Goal: Task Accomplishment & Management: Complete application form

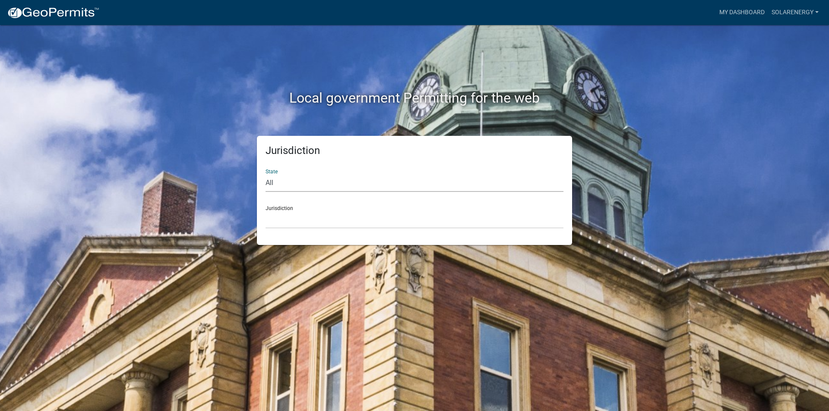
click at [306, 184] on select "All [US_STATE] [US_STATE] [US_STATE] [US_STATE] [US_STATE] [US_STATE] [US_STATE…" at bounding box center [414, 183] width 298 height 18
select select "[US_STATE]"
click at [265, 174] on select "All [US_STATE] [US_STATE] [US_STATE] [US_STATE] [US_STATE] [US_STATE] [US_STATE…" at bounding box center [414, 183] width 298 height 18
click at [294, 221] on select "City of [GEOGRAPHIC_DATA], [US_STATE] City of [GEOGRAPHIC_DATA], [US_STATE] Cit…" at bounding box center [414, 220] width 298 height 18
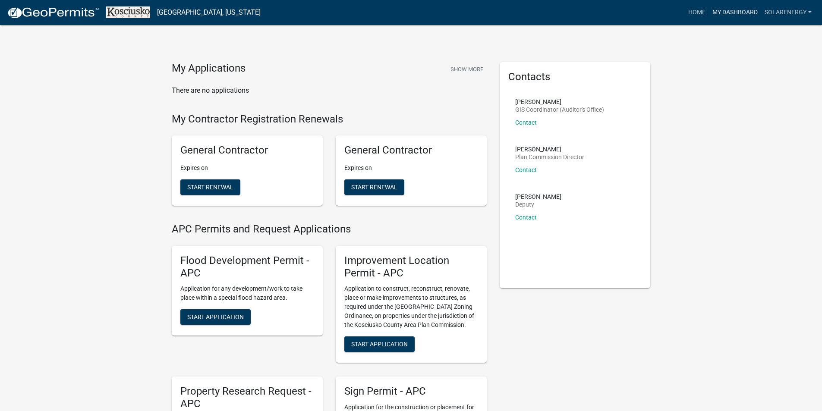
click at [746, 15] on link "My Dashboard" at bounding box center [735, 12] width 52 height 16
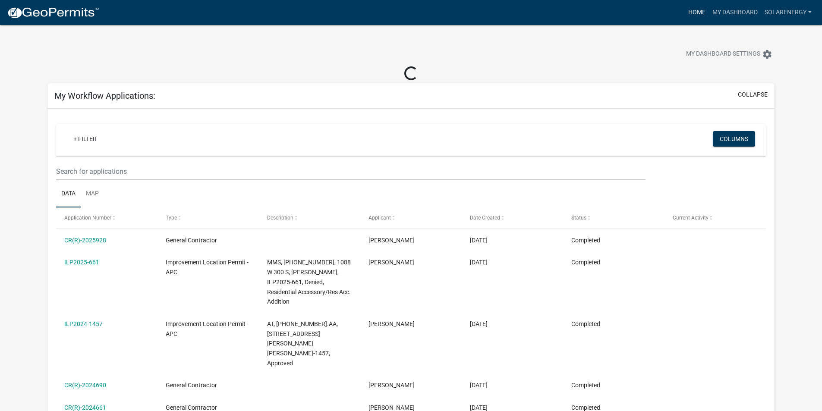
click at [696, 14] on link "Home" at bounding box center [697, 12] width 24 height 16
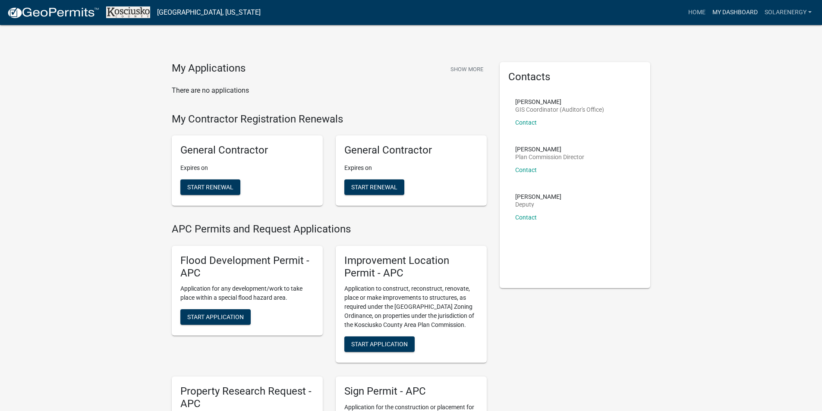
click at [720, 14] on link "My Dashboard" at bounding box center [735, 12] width 52 height 16
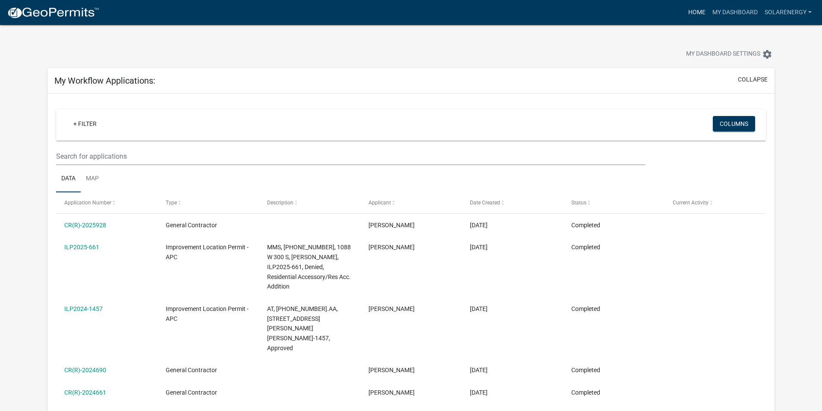
click at [697, 14] on link "Home" at bounding box center [697, 12] width 24 height 16
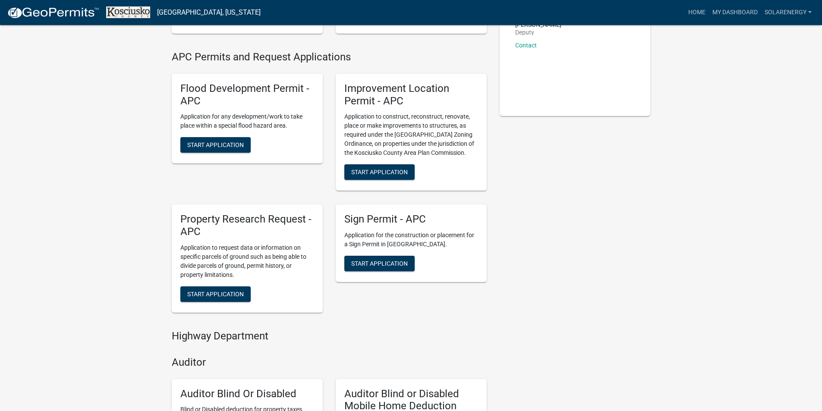
scroll to position [173, 0]
click at [397, 171] on span "Start Application" at bounding box center [379, 171] width 57 height 7
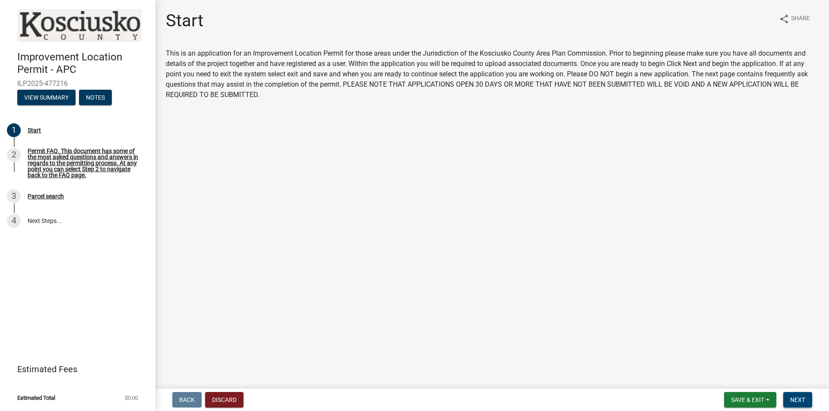
click at [800, 397] on span "Next" at bounding box center [797, 400] width 15 height 7
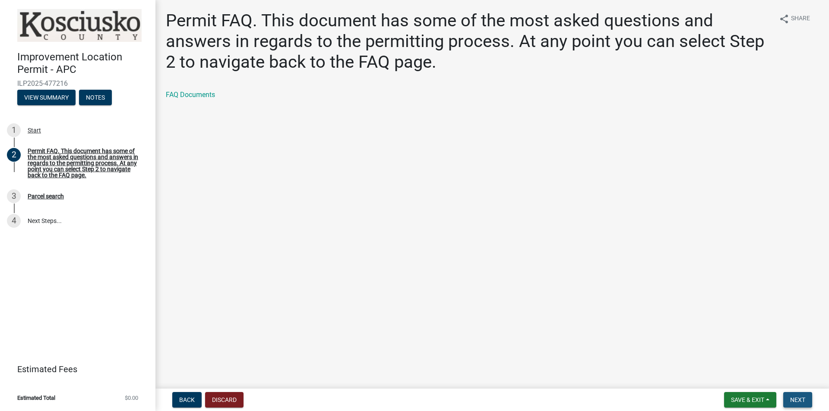
drag, startPoint x: 803, startPoint y: 400, endPoint x: 786, endPoint y: 395, distance: 17.2
click at [802, 400] on span "Next" at bounding box center [797, 400] width 15 height 7
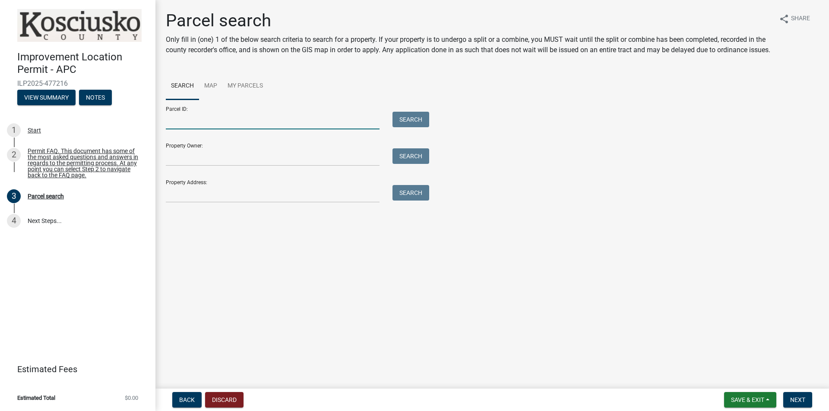
click at [185, 129] on input "Parcel ID:" at bounding box center [273, 121] width 214 height 18
click at [418, 127] on button "Search" at bounding box center [410, 120] width 37 height 16
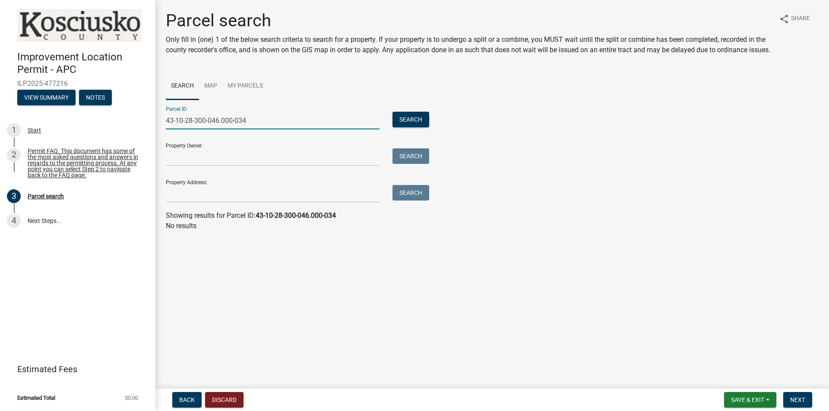
click at [237, 129] on input "43-10-28-300-046.000-034" at bounding box center [273, 121] width 214 height 18
click at [235, 129] on input "43-10-28-300-046.000-034" at bounding box center [273, 121] width 214 height 18
type input "431028300046000034"
click at [410, 127] on button "Search" at bounding box center [410, 120] width 37 height 16
drag, startPoint x: 241, startPoint y: 131, endPoint x: 88, endPoint y: 106, distance: 155.3
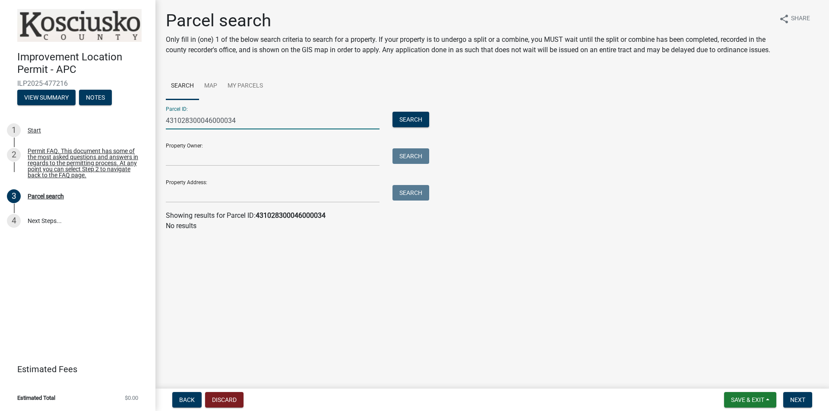
click at [88, 106] on div "Improvement Location Permit - APC ILP2025-477216 View Summary Notes 1 Start 2 P…" at bounding box center [414, 205] width 829 height 411
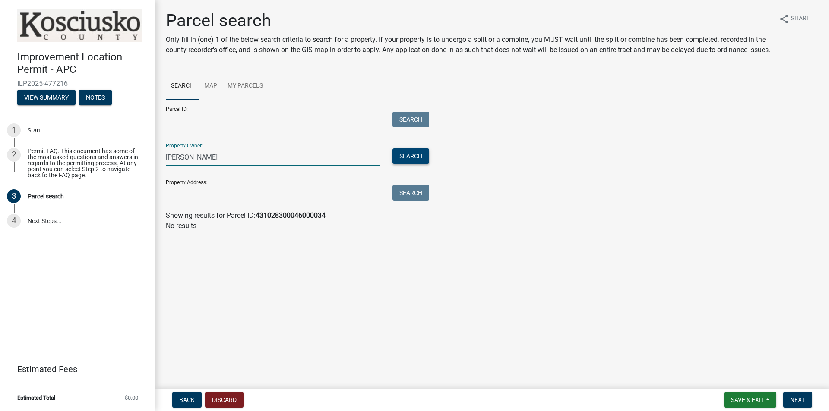
type input "[PERSON_NAME]"
click at [408, 164] on button "Search" at bounding box center [410, 156] width 37 height 16
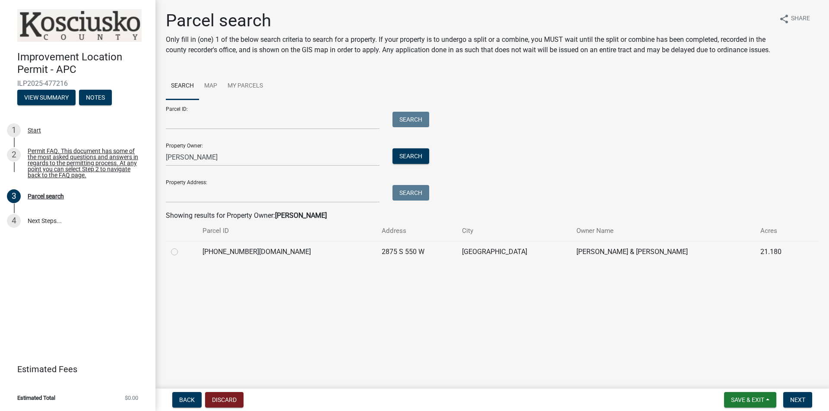
click at [181, 247] on label at bounding box center [181, 247] width 0 height 0
click at [181, 253] on input "radio" at bounding box center [184, 250] width 6 height 6
radio input "true"
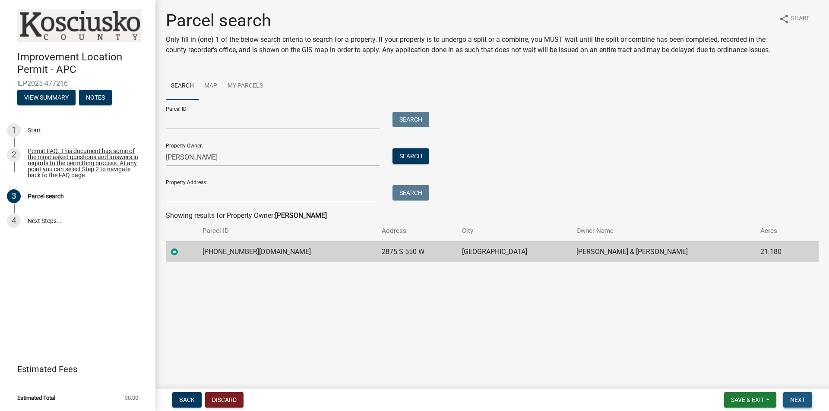
click at [801, 398] on span "Next" at bounding box center [797, 400] width 15 height 7
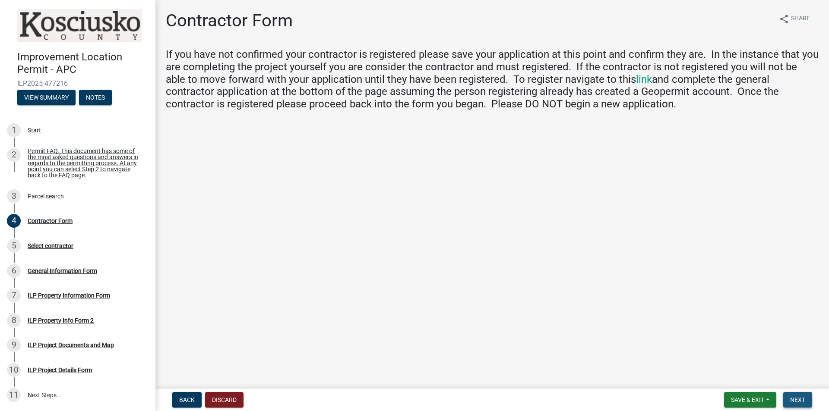
click at [802, 399] on span "Next" at bounding box center [797, 400] width 15 height 7
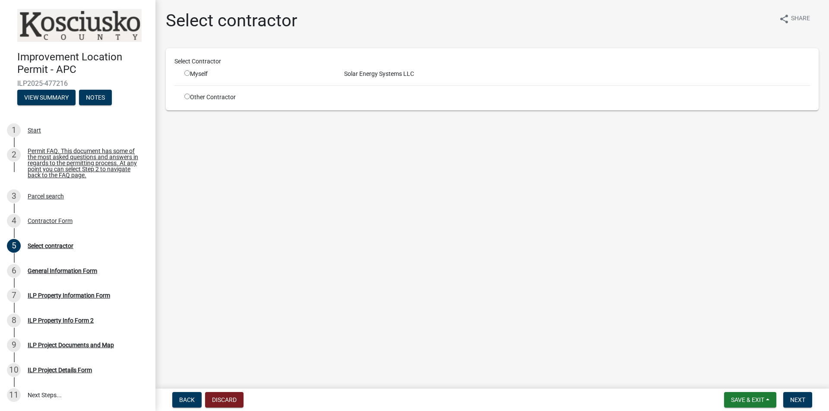
click at [199, 74] on div "Myself" at bounding box center [257, 73] width 147 height 9
click at [186, 75] on input "radio" at bounding box center [187, 73] width 6 height 6
radio input "true"
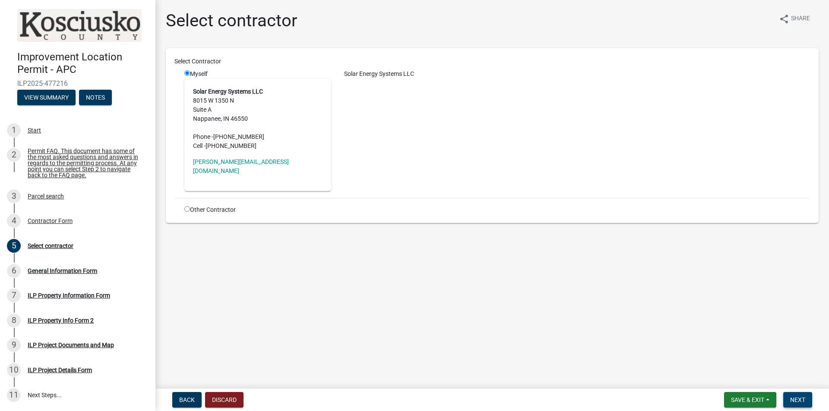
click at [793, 395] on button "Next" at bounding box center [797, 400] width 29 height 16
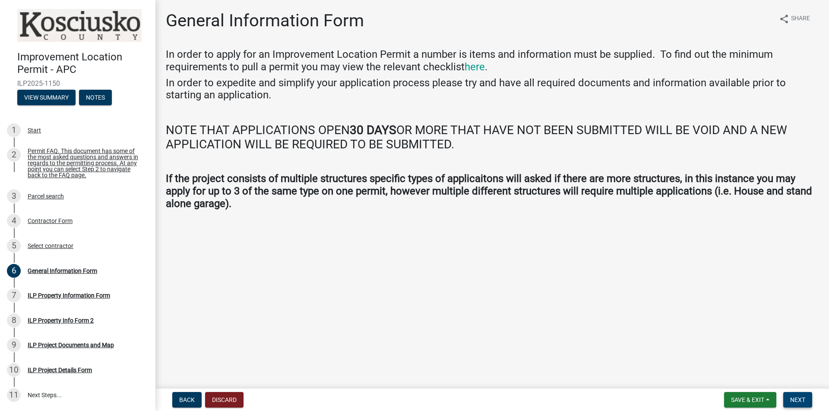
click at [795, 400] on span "Next" at bounding box center [797, 400] width 15 height 7
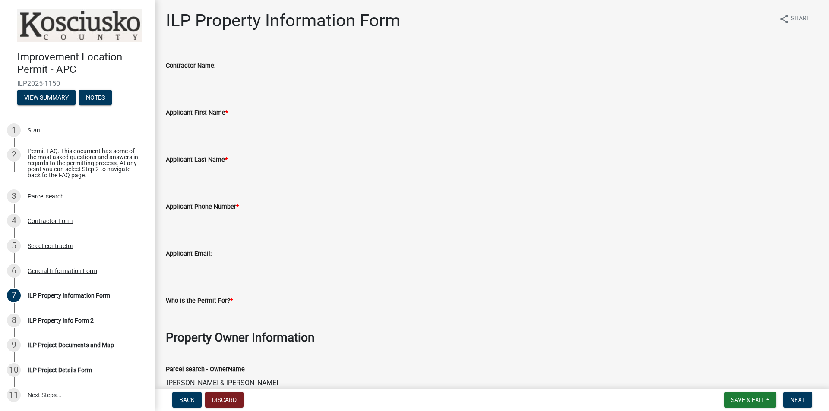
click at [205, 80] on input "Contractor Name:" at bounding box center [492, 80] width 653 height 18
type input "Solar Energy Systems LLC"
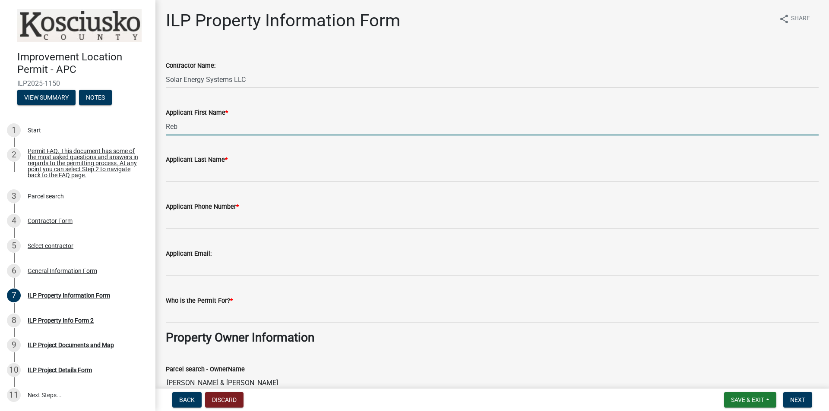
type input "[PERSON_NAME]"
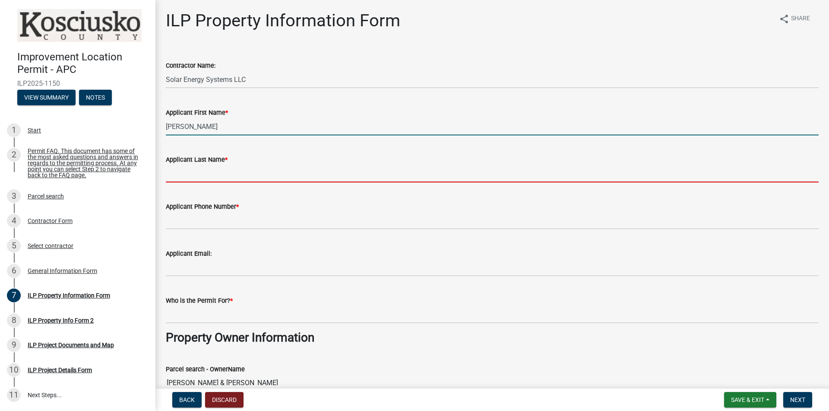
type input "[PERSON_NAME]"
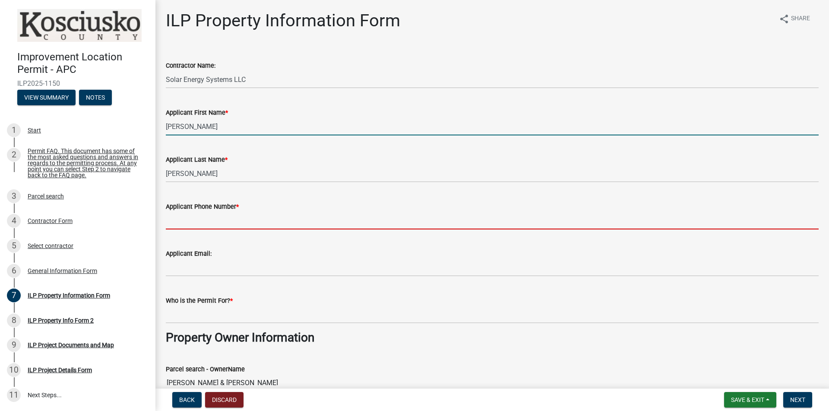
type input "5747730546"
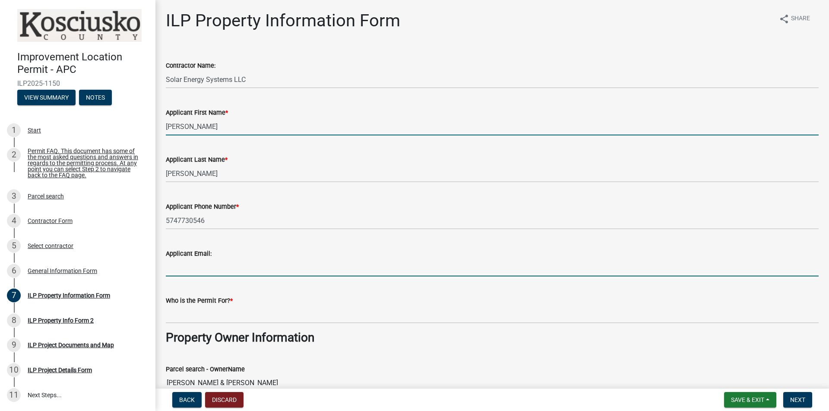
type input "[EMAIL_ADDRESS][DOMAIN_NAME]"
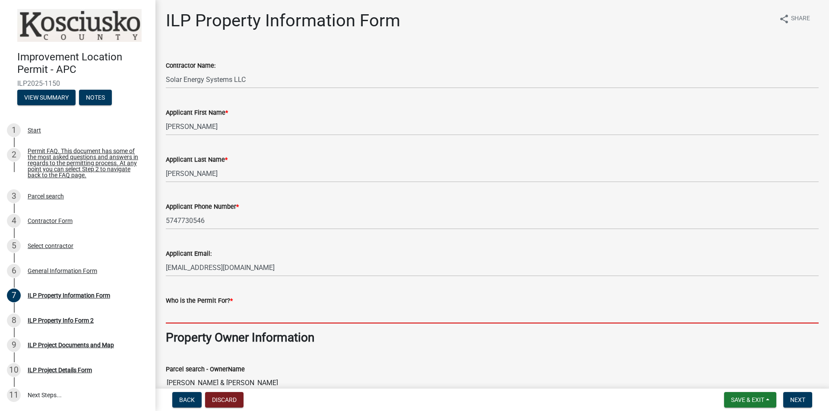
click at [192, 319] on input "Who is the Permit For? *" at bounding box center [492, 315] width 653 height 18
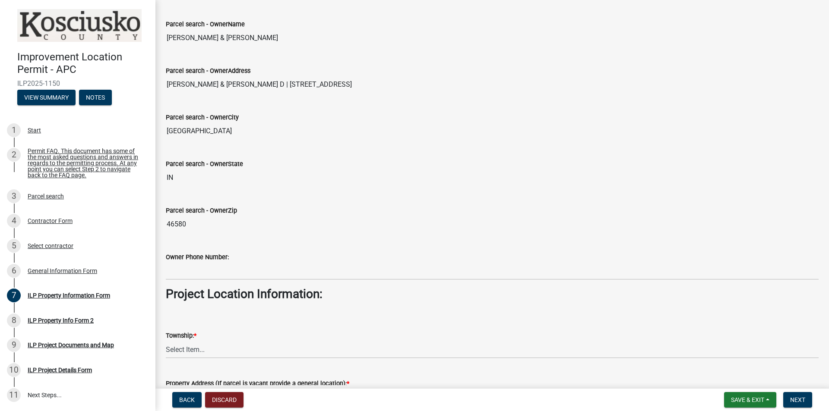
scroll to position [518, 0]
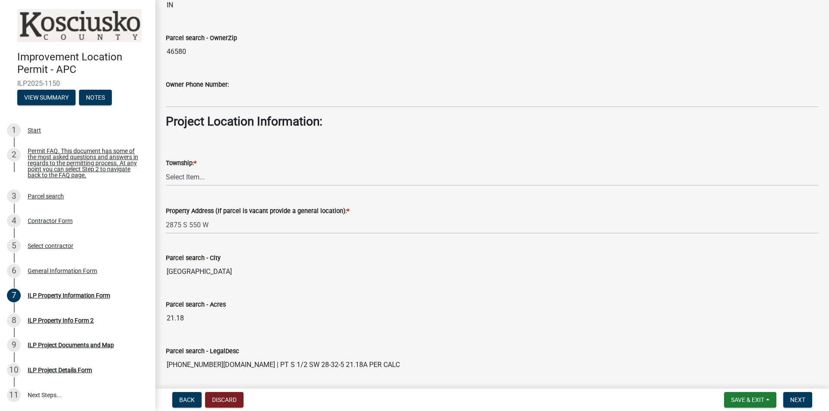
type input "Ground mounted solar array panel addition"
click at [203, 178] on select "Select Item... [PERSON_NAME] - Elkhart Co Clay Etna [GEOGRAPHIC_DATA][PERSON_NA…" at bounding box center [492, 177] width 653 height 18
click at [166, 168] on select "Select Item... [PERSON_NAME] - Elkhart Co Clay Etna [GEOGRAPHIC_DATA][PERSON_NA…" at bounding box center [492, 177] width 653 height 18
select select "64828b0b-a73a-4b16-bea5-02223c020af0"
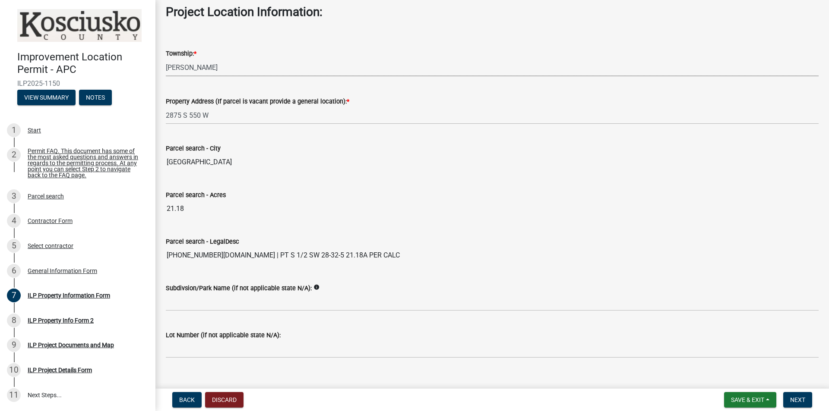
scroll to position [641, 0]
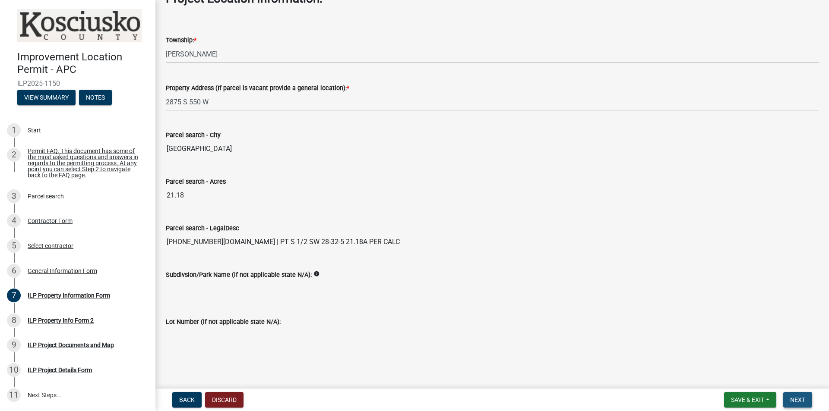
click at [800, 405] on button "Next" at bounding box center [797, 400] width 29 height 16
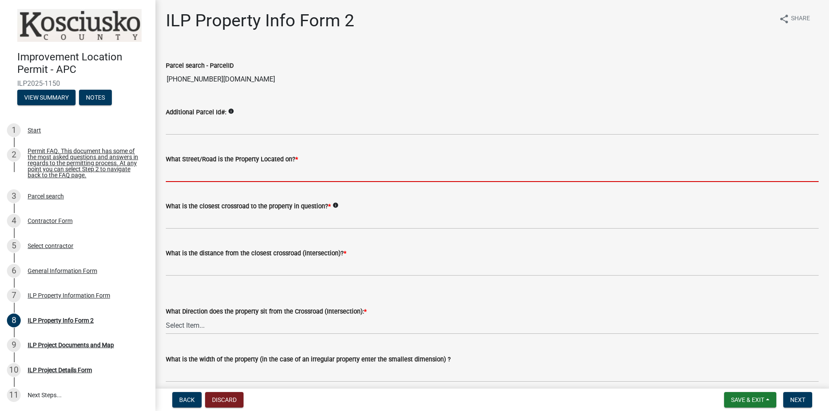
click at [205, 173] on input "What Street/Road is the Property Located on? *" at bounding box center [492, 173] width 653 height 18
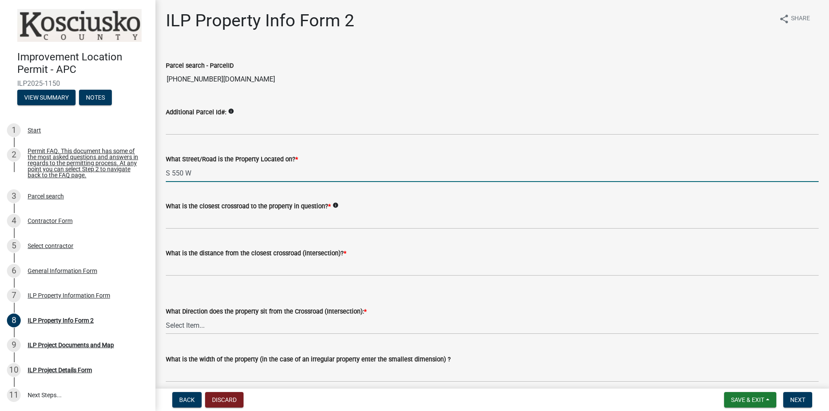
type input "S 550 W"
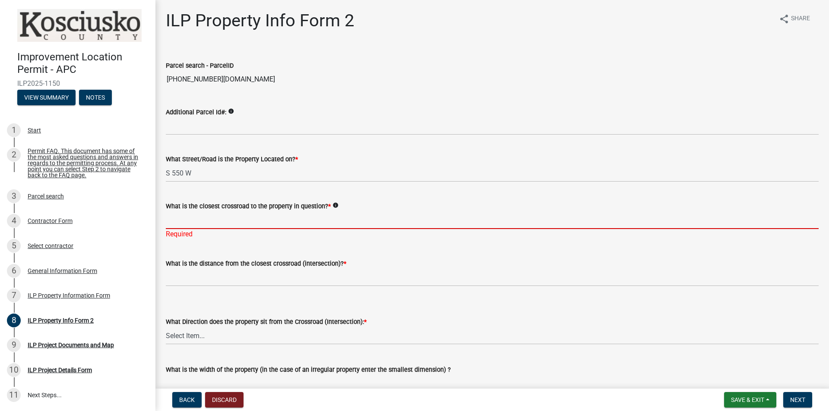
click at [183, 225] on input "What is the closest crossroad to the property in question? *" at bounding box center [492, 220] width 653 height 18
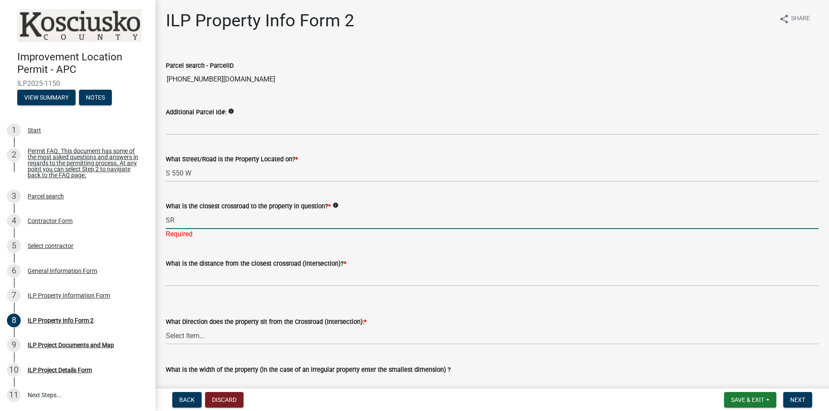
type input "S"
type input "IN 25"
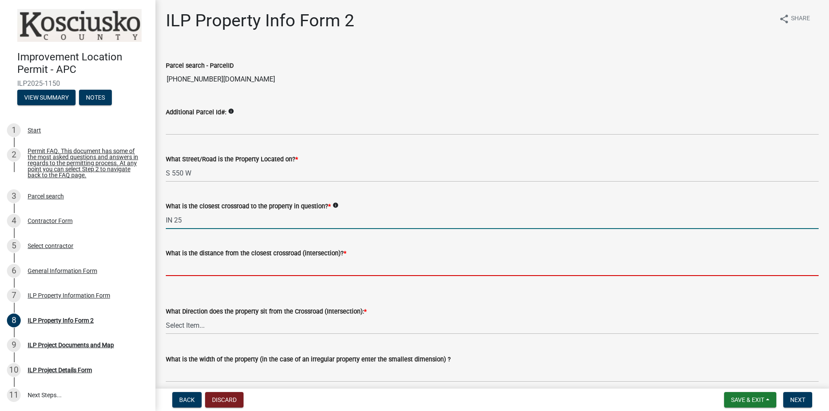
click at [205, 268] on input "text" at bounding box center [492, 268] width 653 height 18
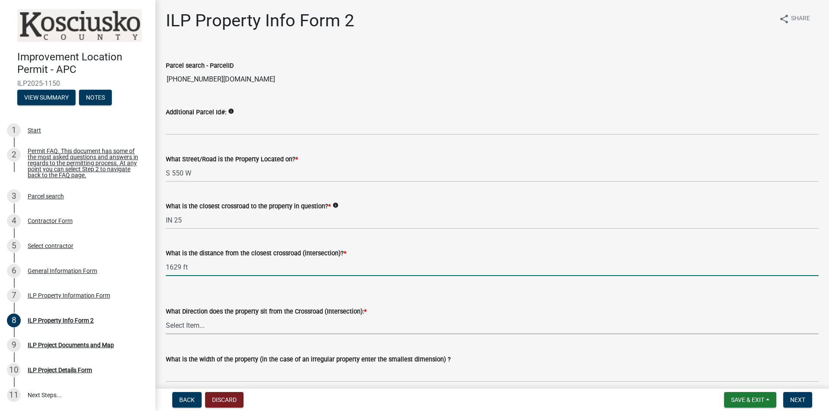
type input "1629"
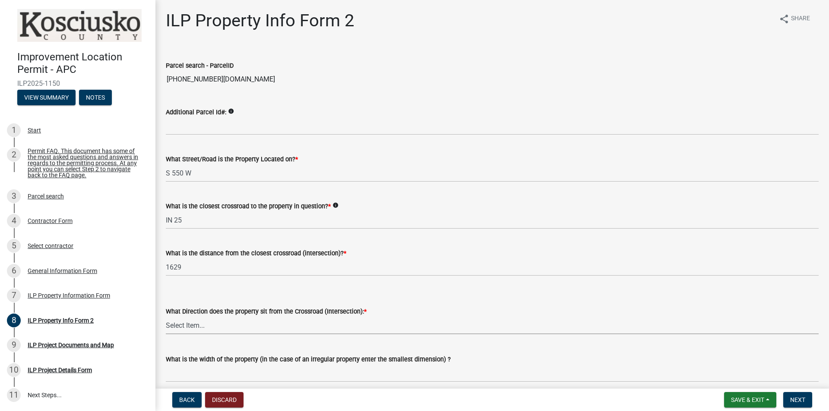
click at [242, 322] on select "Select Item... N NE NW S SE SW E W" at bounding box center [492, 326] width 653 height 18
click at [166, 317] on select "Select Item... N NE NW S SE SW E W" at bounding box center [492, 326] width 653 height 18
select select "0609af41-fe40-4fa2-880d-6f54f567ae8e"
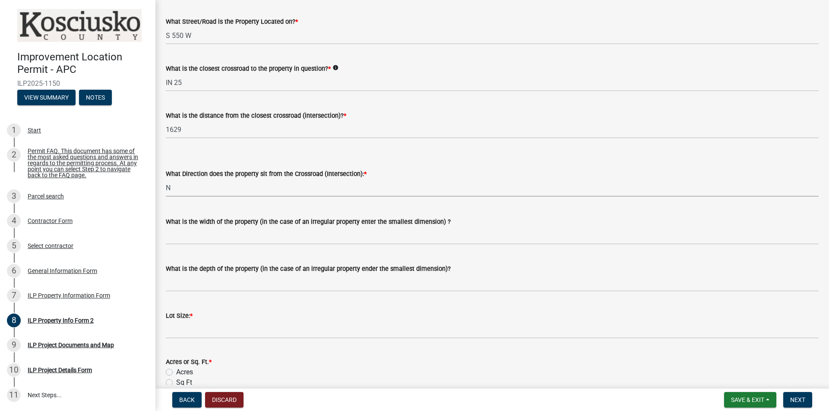
scroll to position [137, 0]
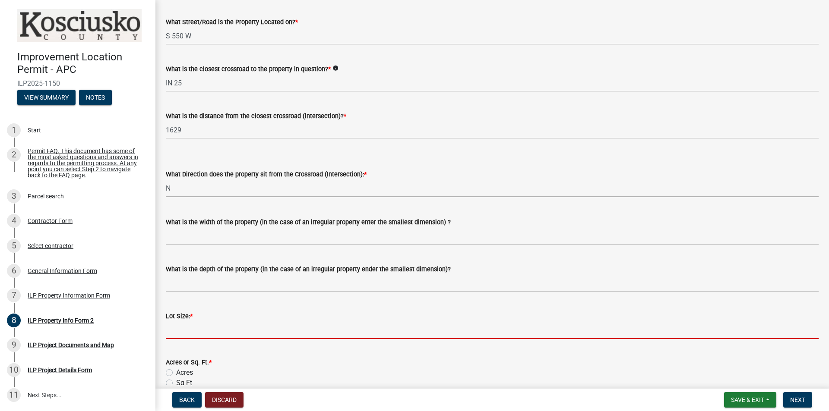
click at [197, 335] on input "text" at bounding box center [492, 331] width 653 height 18
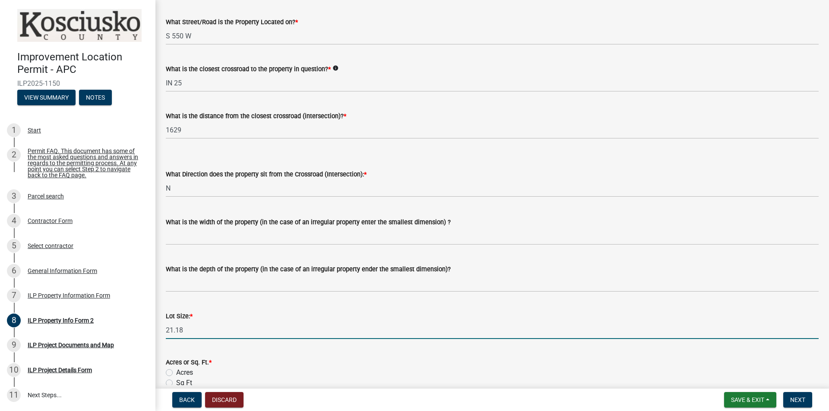
type input "21.18"
click at [176, 372] on label "Acres" at bounding box center [184, 373] width 17 height 10
click at [176, 372] on input "Acres" at bounding box center [179, 371] width 6 height 6
radio input "true"
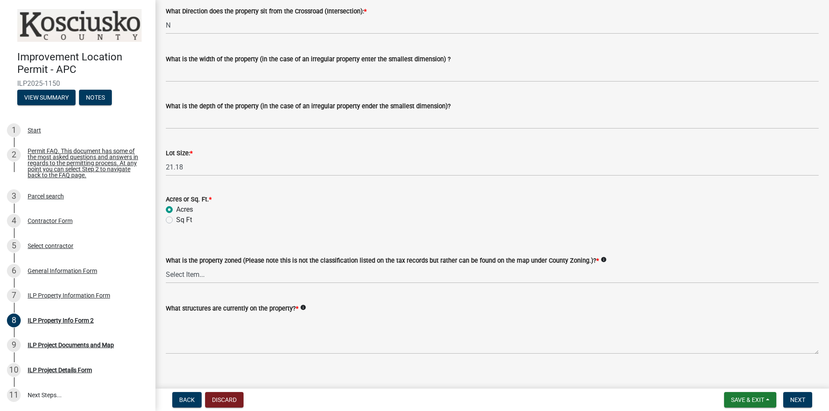
scroll to position [310, 0]
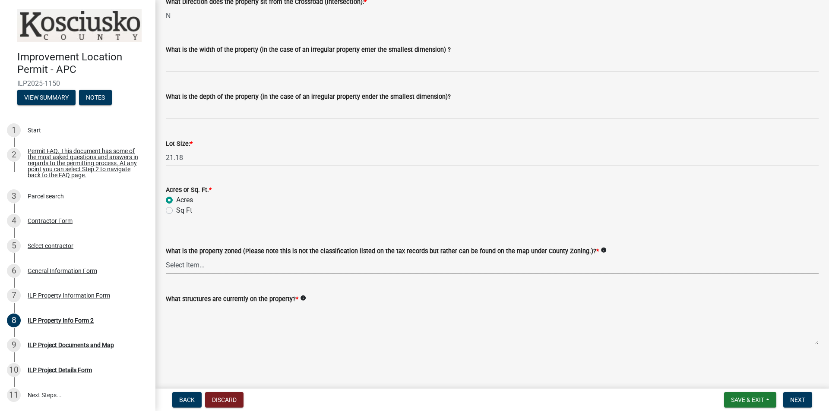
click at [246, 265] on select "Select Item... Agricultural Agricultural 2 Commercial Environmental Industrial …" at bounding box center [492, 265] width 653 height 18
click at [166, 256] on select "Select Item... Agricultural Agricultural 2 Commercial Environmental Industrial …" at bounding box center [492, 265] width 653 height 18
select select "ea119d11-e52e-4559-b746-af06211fe819"
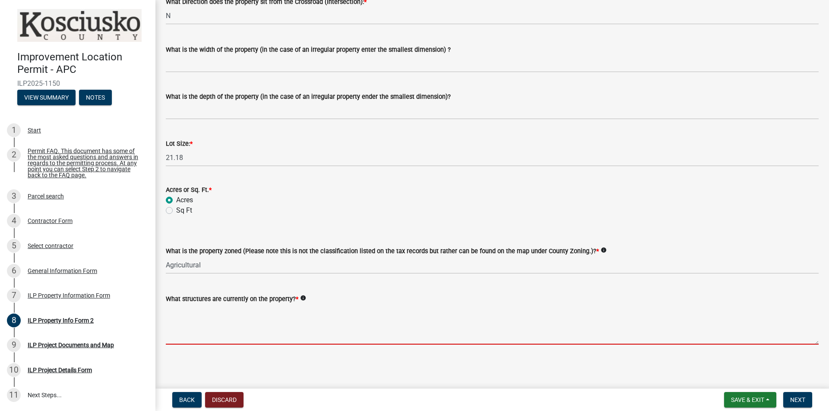
click at [244, 321] on textarea "What structures are currently on the property? *" at bounding box center [492, 324] width 653 height 41
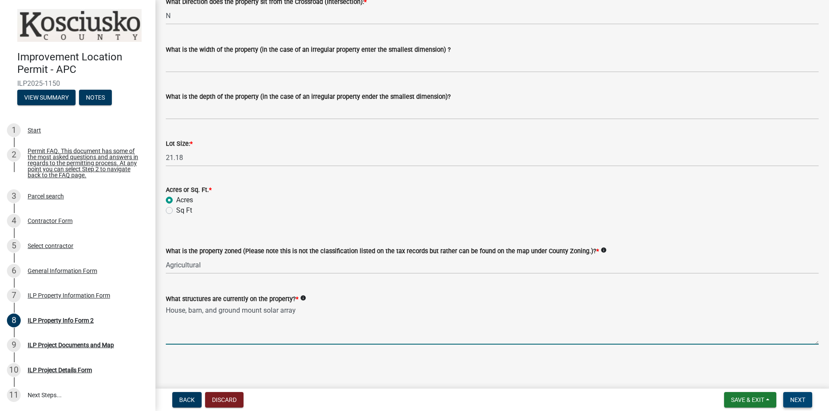
type textarea "House, barn, and ground mount solar array"
click at [805, 398] on button "Next" at bounding box center [797, 400] width 29 height 16
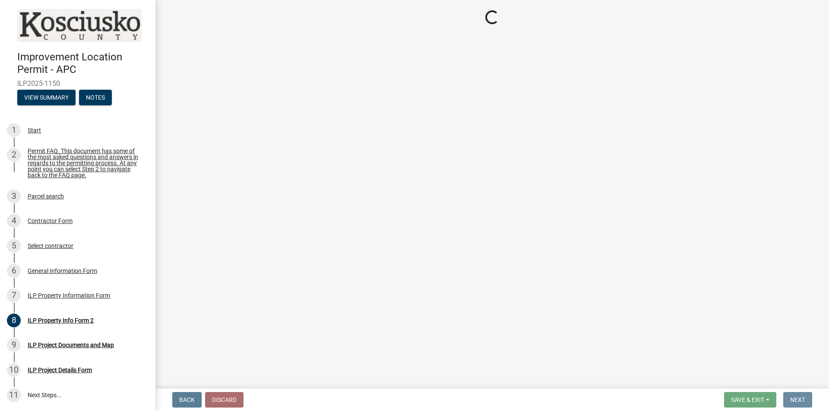
scroll to position [0, 0]
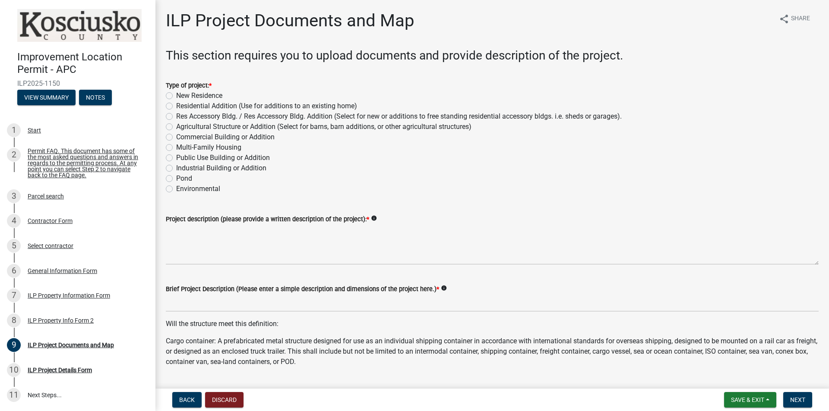
click at [304, 116] on label "Res Accessory Bldg. / Res Accessory Bldg. Addition (Select for new or additions…" at bounding box center [398, 116] width 445 height 10
click at [182, 116] on input "Res Accessory Bldg. / Res Accessory Bldg. Addition (Select for new or additions…" at bounding box center [179, 114] width 6 height 6
radio input "true"
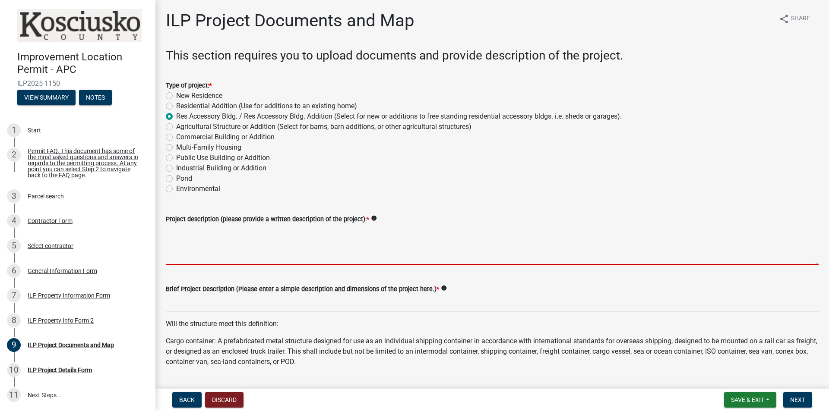
click at [224, 235] on textarea "Project description (please provide a written description of the project): *" at bounding box center [492, 244] width 653 height 41
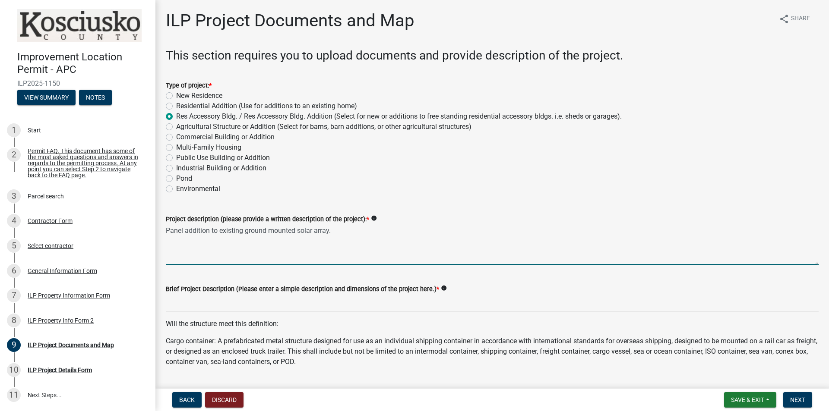
type textarea "Panel addition to existing ground mounted solar array."
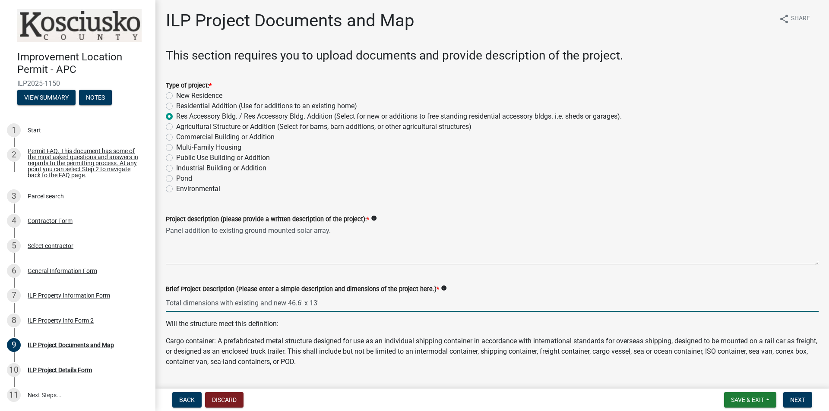
scroll to position [173, 0]
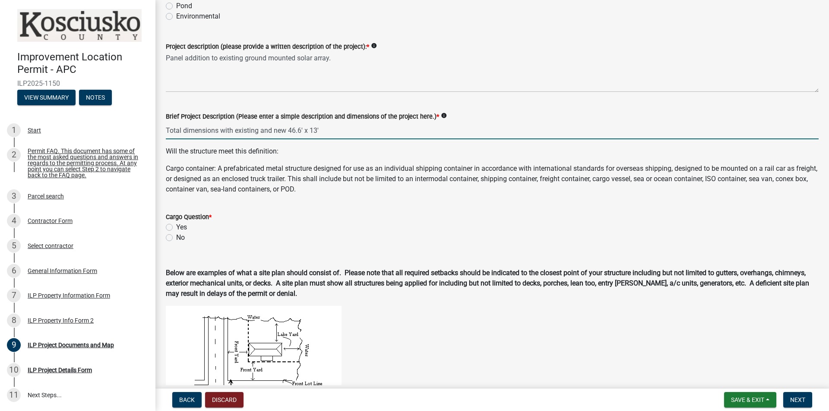
type input "Total dimensions with existing and new 46.6' x 13'"
click at [179, 236] on div "Cargo Question * Yes No" at bounding box center [492, 227] width 653 height 31
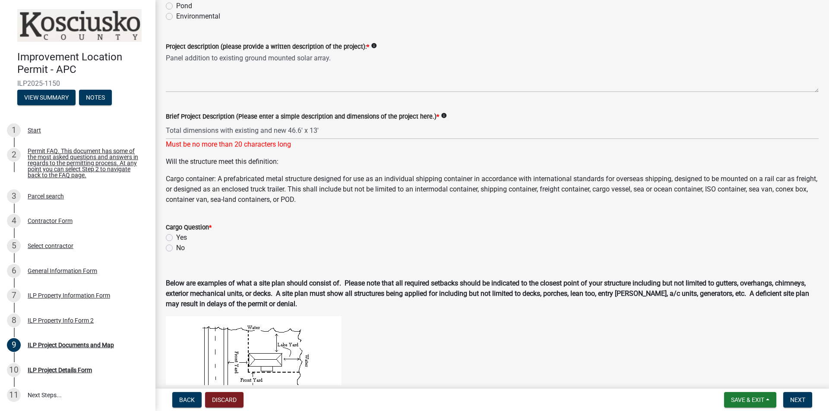
click at [176, 249] on label "No" at bounding box center [180, 248] width 9 height 10
click at [176, 249] on input "No" at bounding box center [179, 246] width 6 height 6
radio input "true"
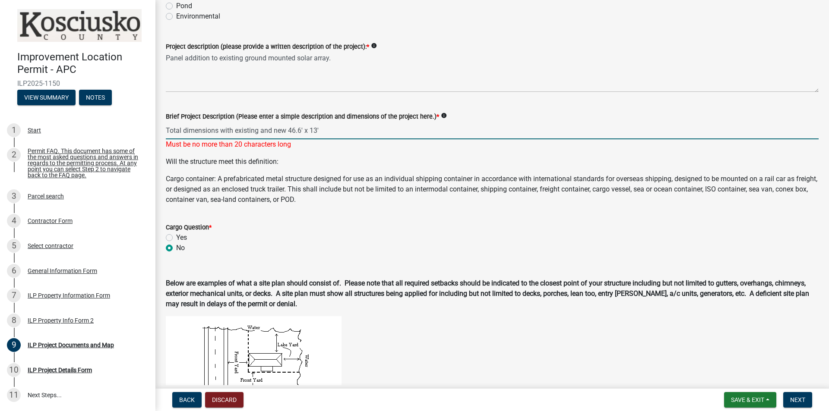
click at [234, 129] on input "Total dimensions with existing and new 46.6' x 13'" at bounding box center [492, 131] width 653 height 18
click at [299, 179] on p "Cargo container: A prefabricated metal structure designed for use as an individ…" at bounding box center [492, 189] width 653 height 31
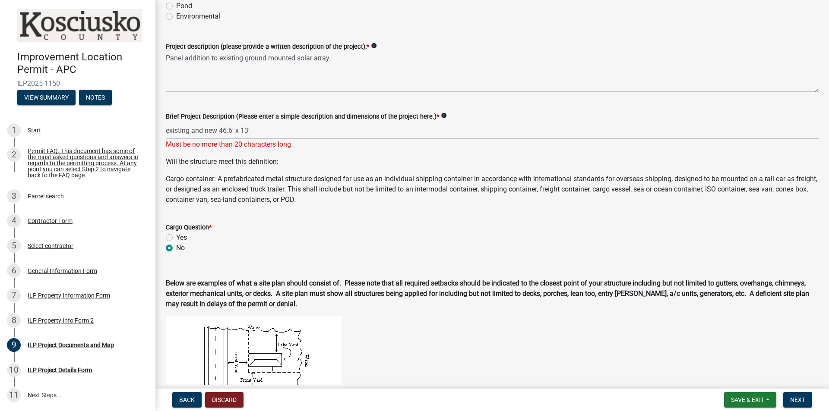
click at [290, 189] on p "Cargo container: A prefabricated metal structure designed for use as an individ…" at bounding box center [492, 189] width 653 height 31
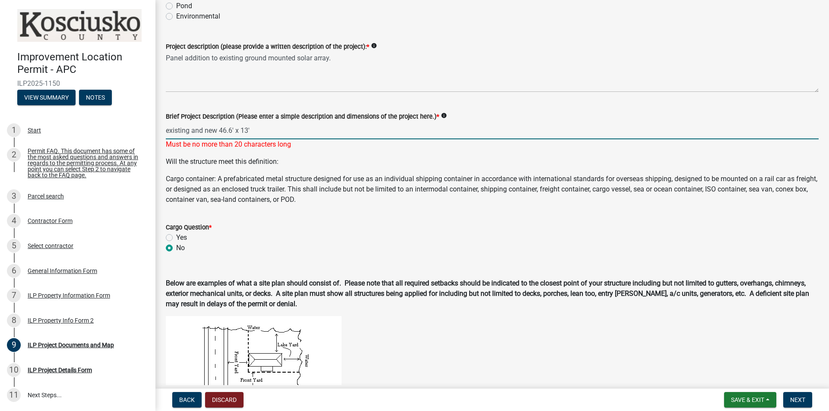
click at [266, 131] on input "existing and new 46.6' x 13'" at bounding box center [492, 131] width 653 height 18
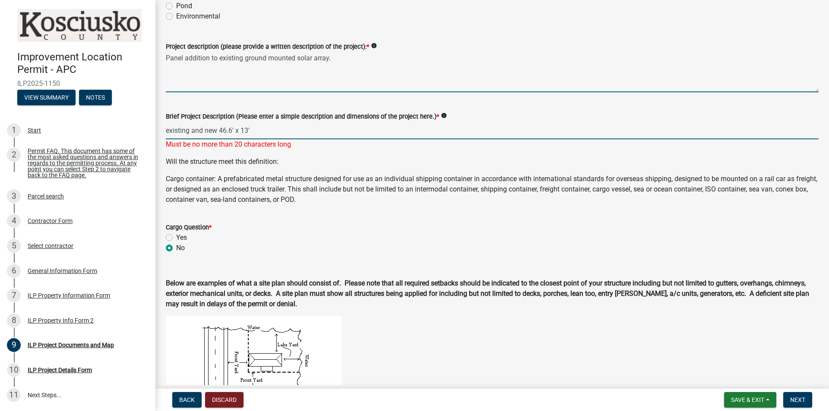
click at [286, 54] on textarea "Panel addition to existing ground mounted solar array." at bounding box center [492, 72] width 653 height 41
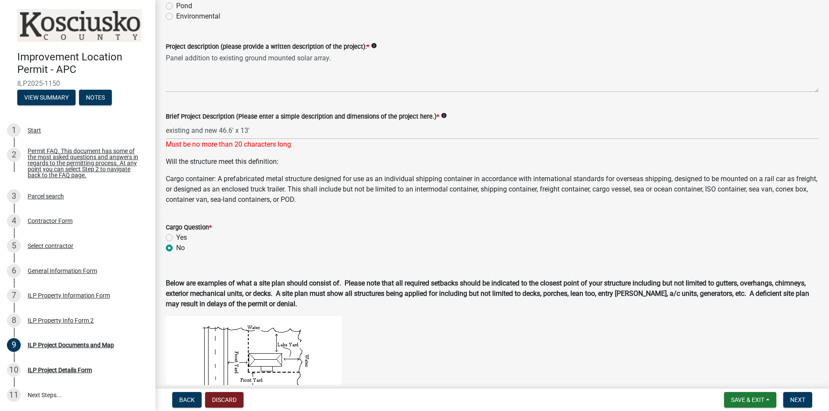
click at [243, 196] on p "Cargo container: A prefabricated metal structure designed for use as an individ…" at bounding box center [492, 189] width 653 height 31
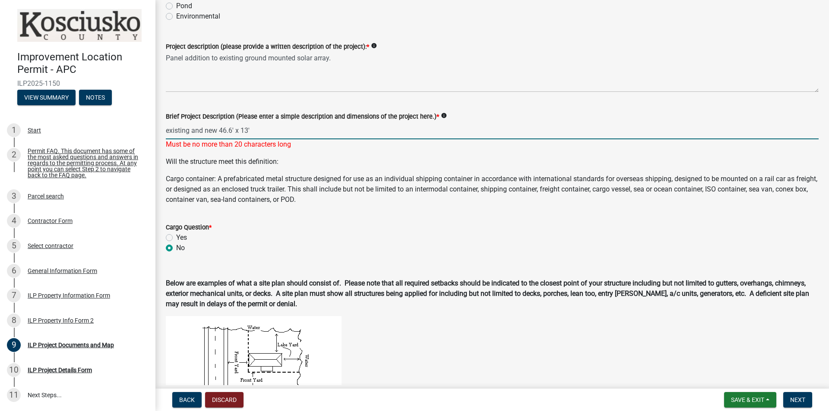
click at [205, 130] on input "existing and new 46.6' x 13'" at bounding box center [492, 131] width 653 height 18
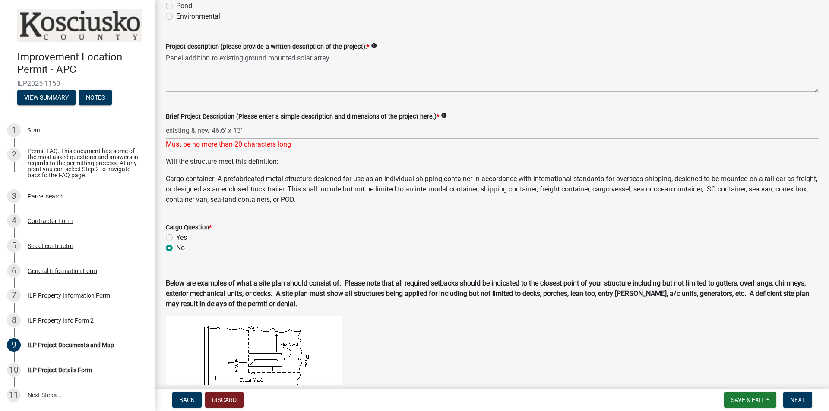
click at [351, 217] on form "Cargo Question * Yes No" at bounding box center [492, 232] width 653 height 41
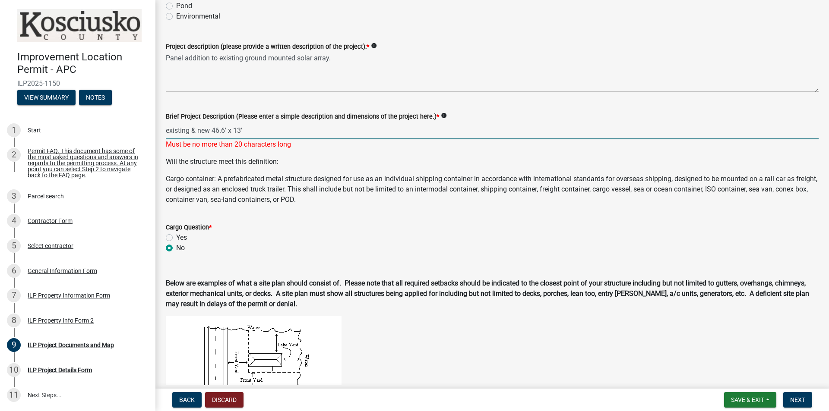
click at [249, 126] on input "existing & new 46.6' x 13'" at bounding box center [492, 131] width 653 height 18
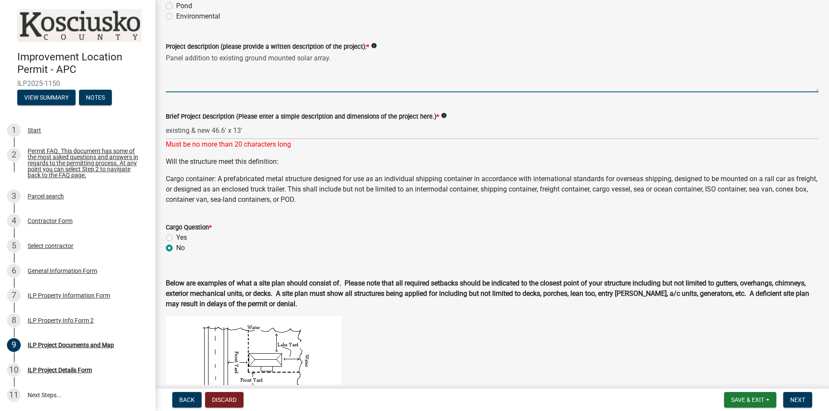
click at [266, 66] on textarea "Panel addition to existing ground mounted solar array." at bounding box center [492, 72] width 653 height 41
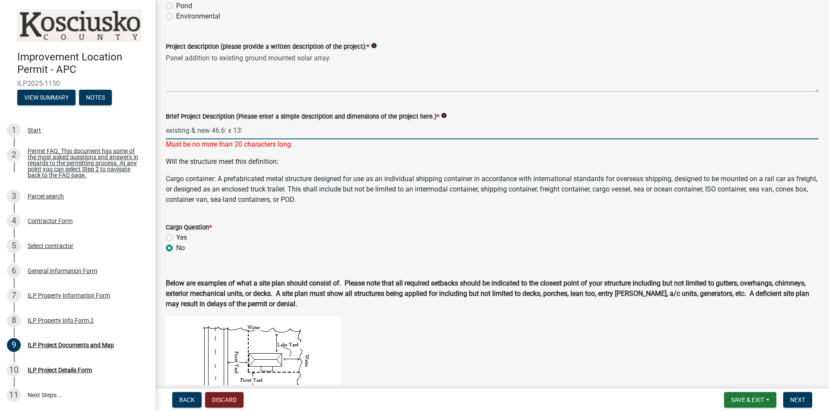
click at [210, 130] on input "existing & new 46.6' x 13'" at bounding box center [492, 131] width 653 height 18
type input "total 46.6' x 13'"
click at [231, 195] on wm-data-entity-input "Will the structure meet this definition: Cargo container: A prefabricated metal…" at bounding box center [492, 184] width 653 height 55
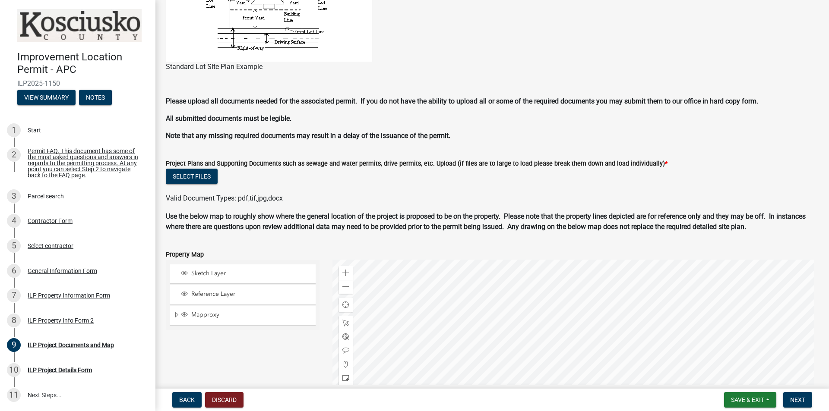
scroll to position [691, 0]
click at [196, 180] on button "Select files" at bounding box center [192, 176] width 52 height 16
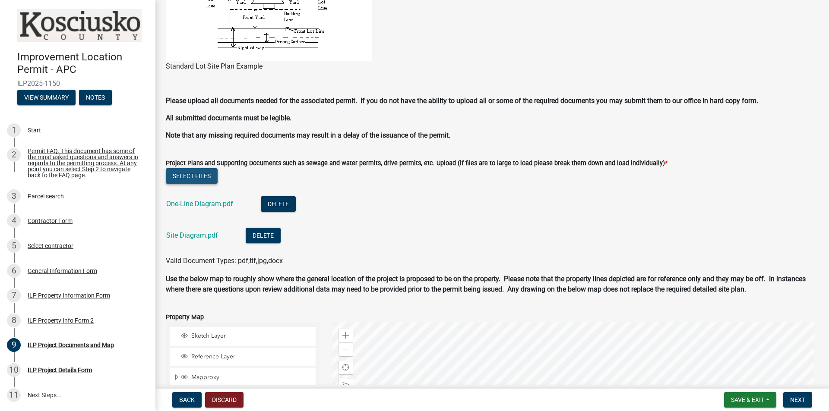
click at [188, 173] on button "Select files" at bounding box center [192, 176] width 52 height 16
click at [196, 170] on button "Select files" at bounding box center [192, 176] width 52 height 16
click at [179, 176] on button "Select files" at bounding box center [192, 176] width 52 height 16
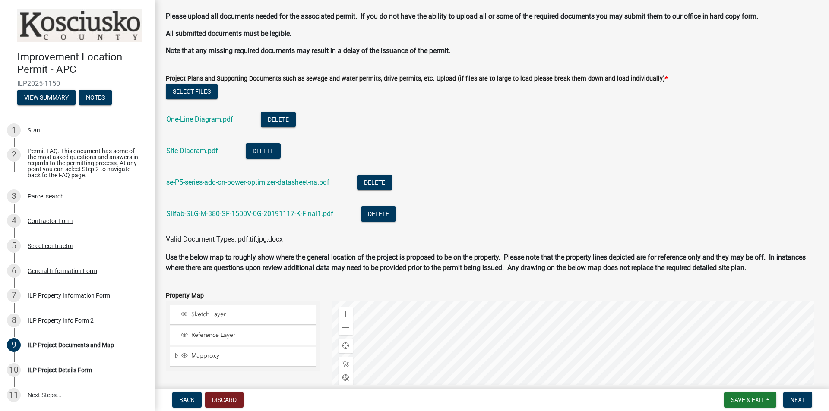
scroll to position [948, 0]
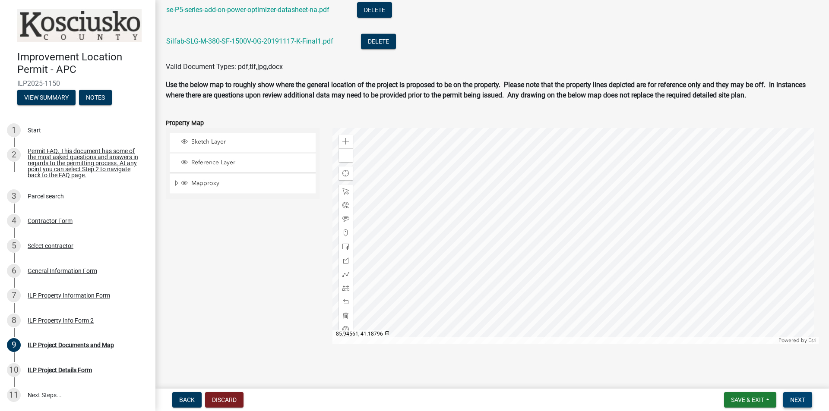
click at [804, 398] on span "Next" at bounding box center [797, 400] width 15 height 7
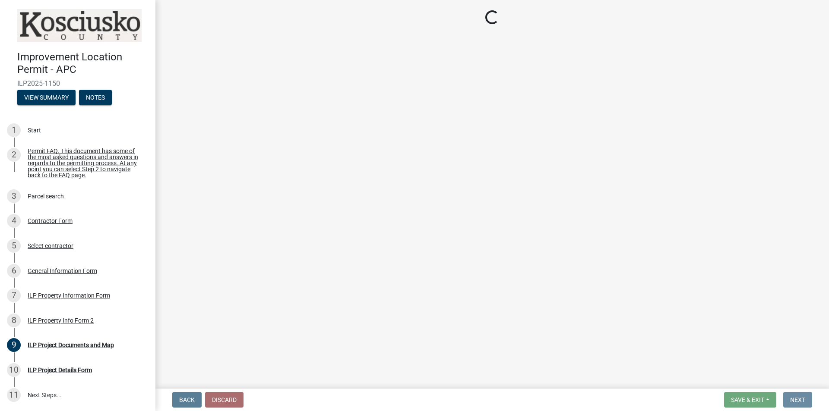
scroll to position [0, 0]
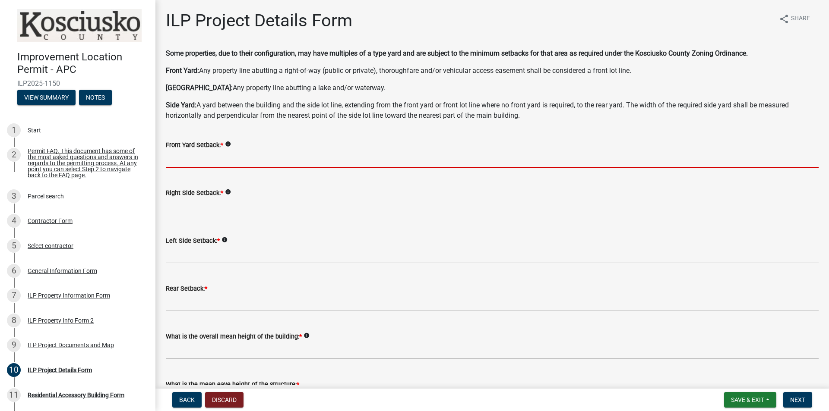
click at [182, 158] on input "text" at bounding box center [492, 159] width 653 height 18
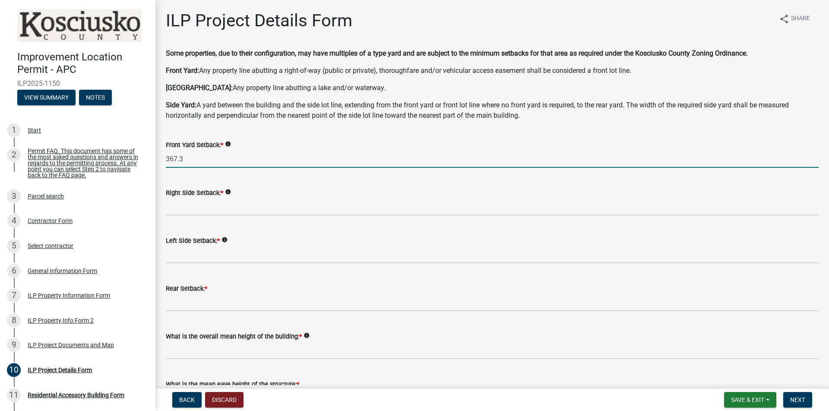
type input "367.3"
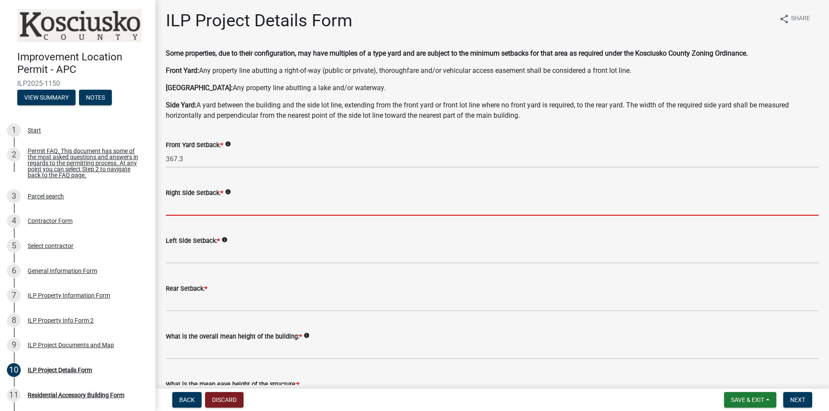
click at [190, 205] on input "text" at bounding box center [492, 207] width 653 height 18
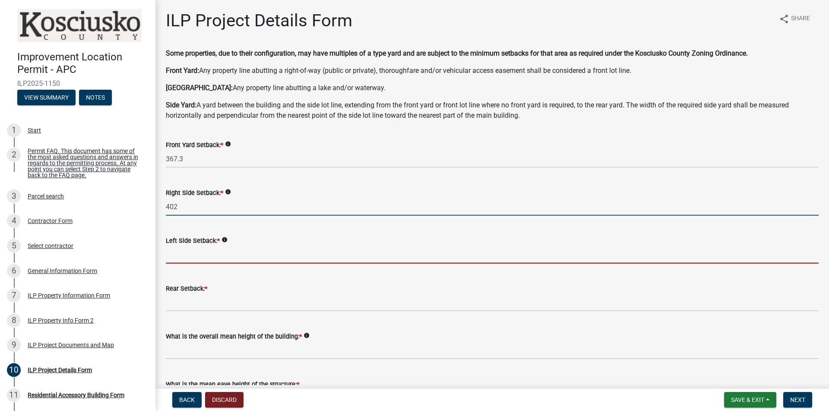
type input "402.0"
click at [201, 252] on input "text" at bounding box center [492, 255] width 653 height 18
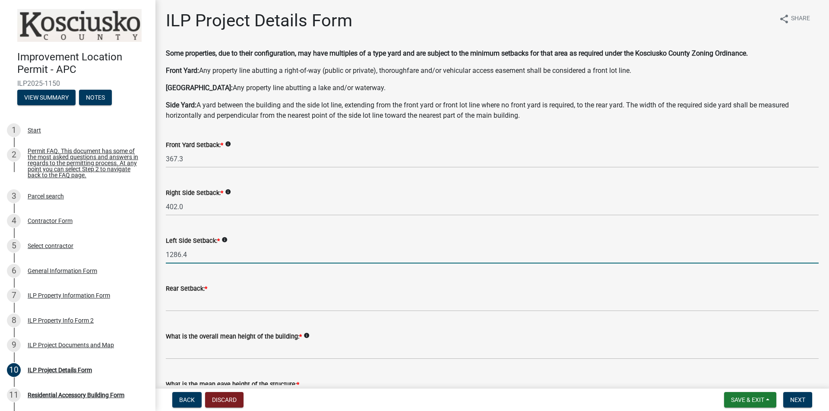
type input "1286.4"
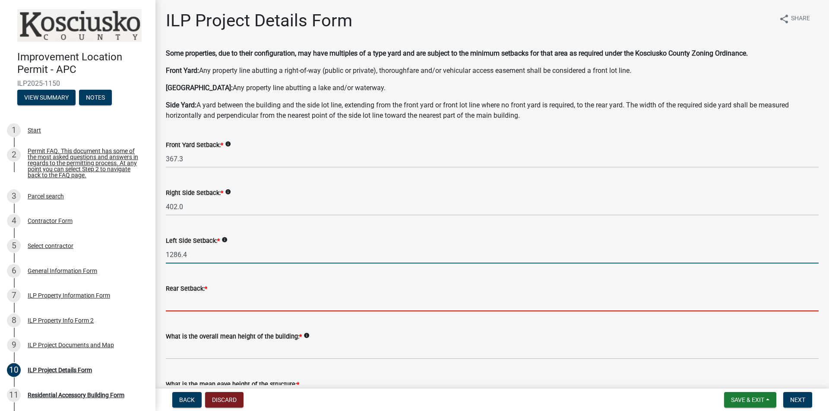
click at [202, 301] on input "text" at bounding box center [492, 303] width 653 height 18
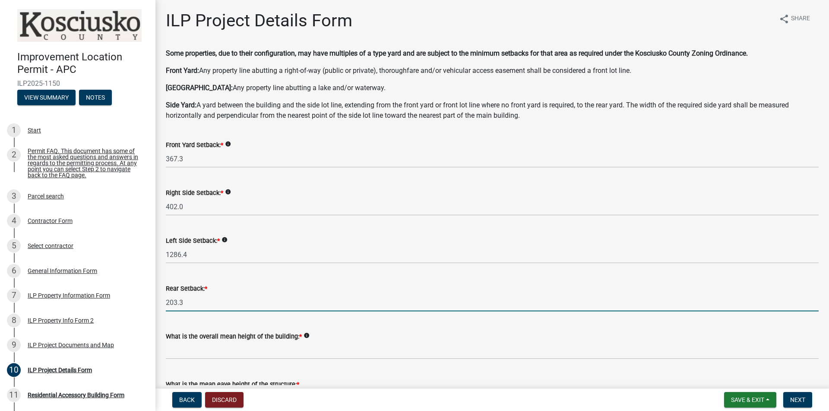
scroll to position [173, 0]
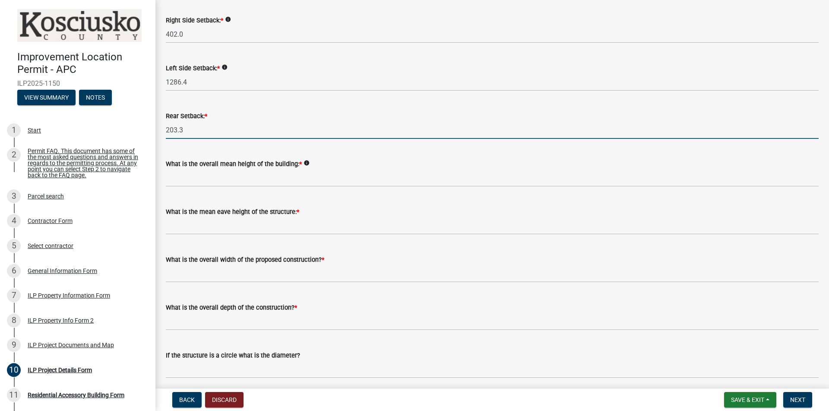
type input "203.3"
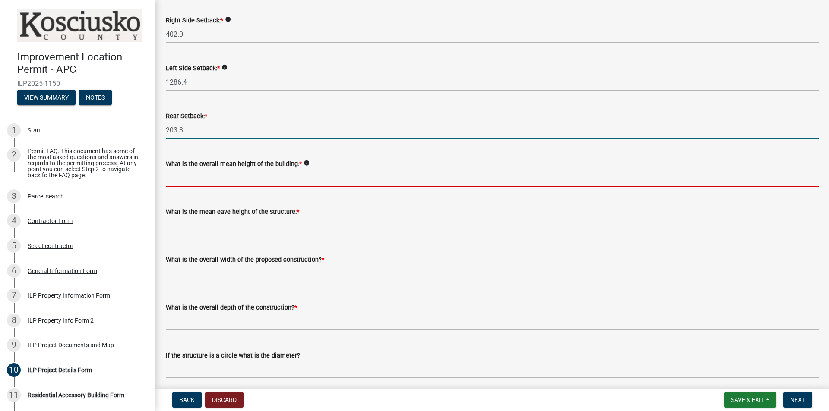
click at [205, 177] on input "text" at bounding box center [492, 178] width 653 height 18
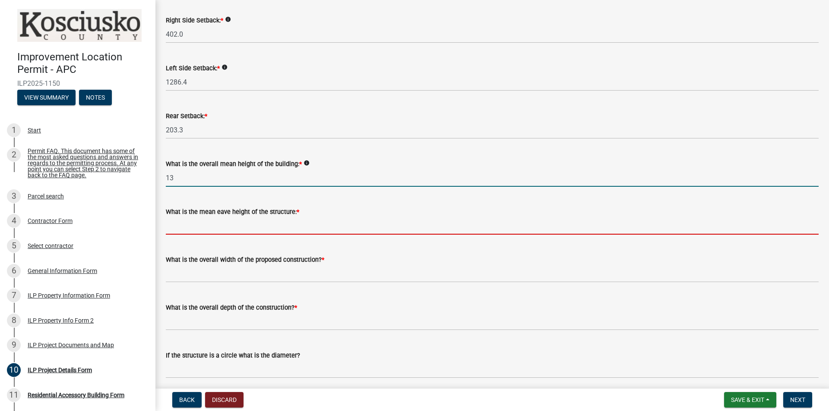
type input "13.0"
click at [200, 229] on input "text" at bounding box center [492, 226] width 653 height 18
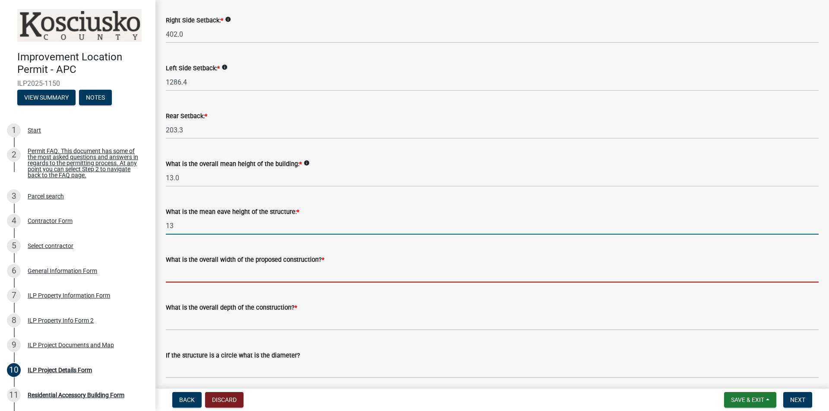
type input "13.0"
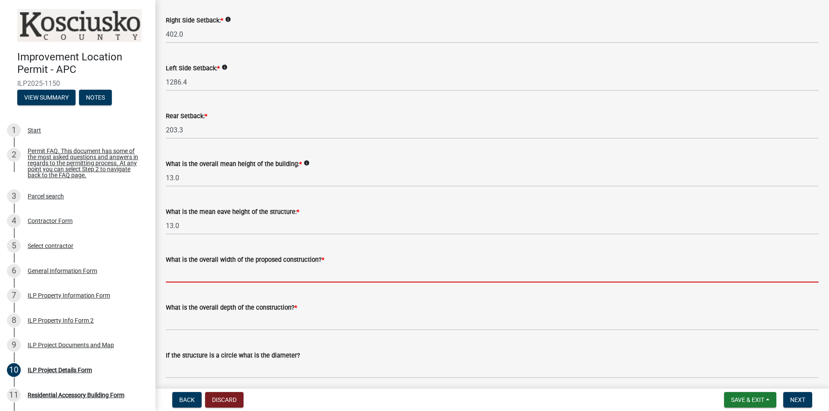
click at [209, 275] on input "text" at bounding box center [492, 274] width 653 height 18
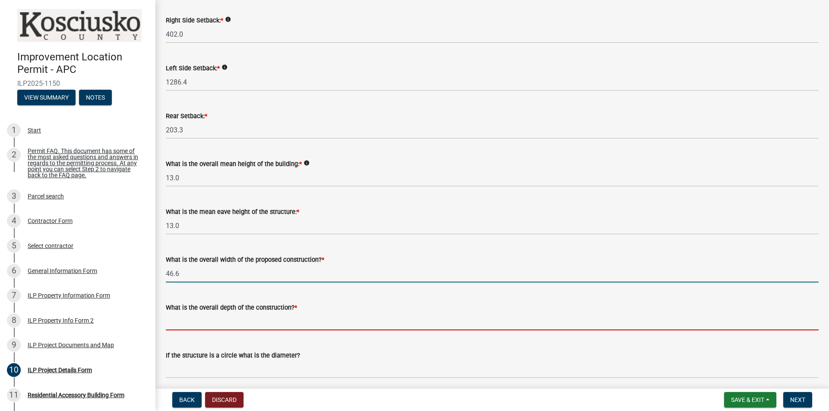
type input "46.60"
click at [221, 323] on input "text" at bounding box center [492, 322] width 653 height 18
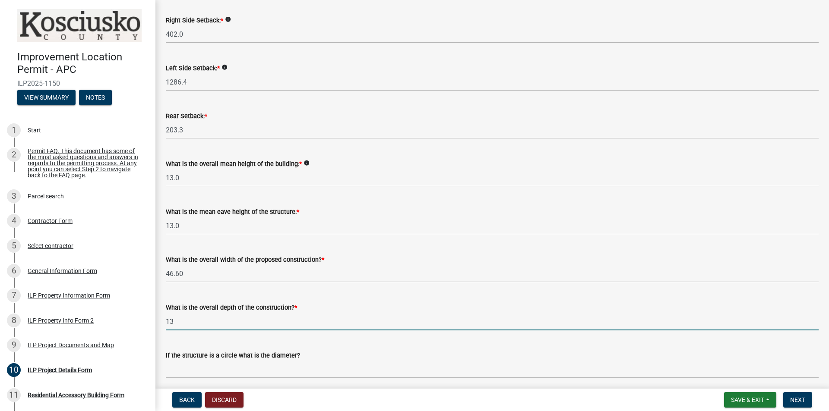
scroll to position [345, 0]
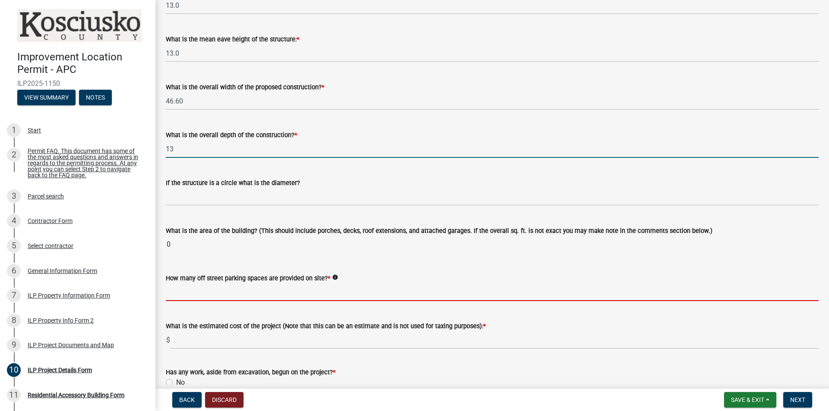
type input "13.00"
click at [239, 294] on wm-data-entity-input-list "Some properties, due to their configuration, may have multiples of a type yard …" at bounding box center [492, 127] width 653 height 849
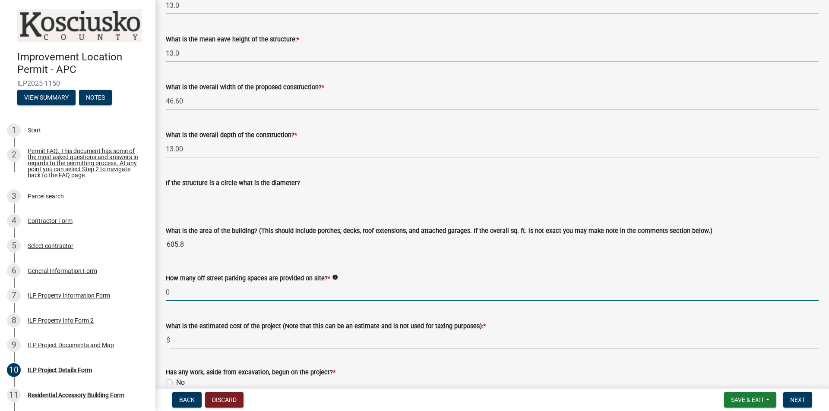
scroll to position [518, 0]
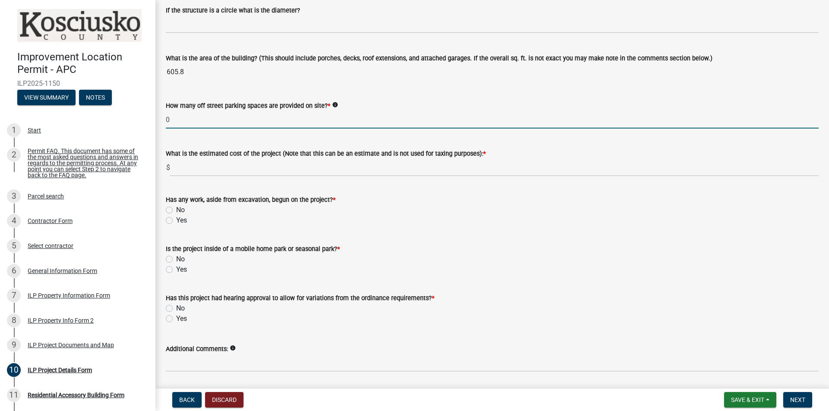
type input "0"
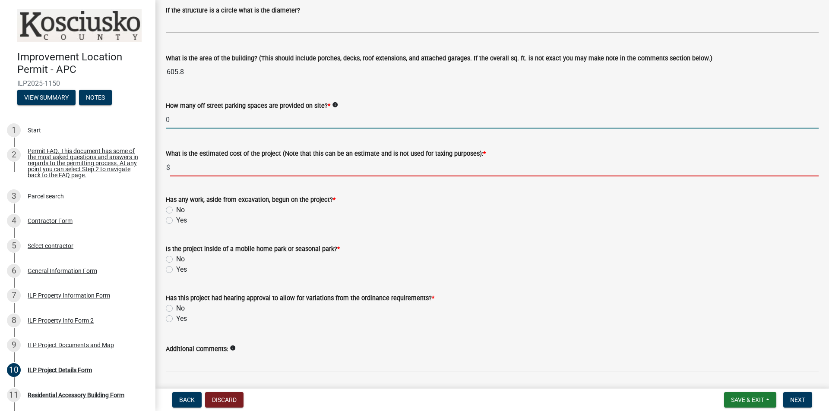
click at [200, 169] on input "text" at bounding box center [494, 168] width 648 height 18
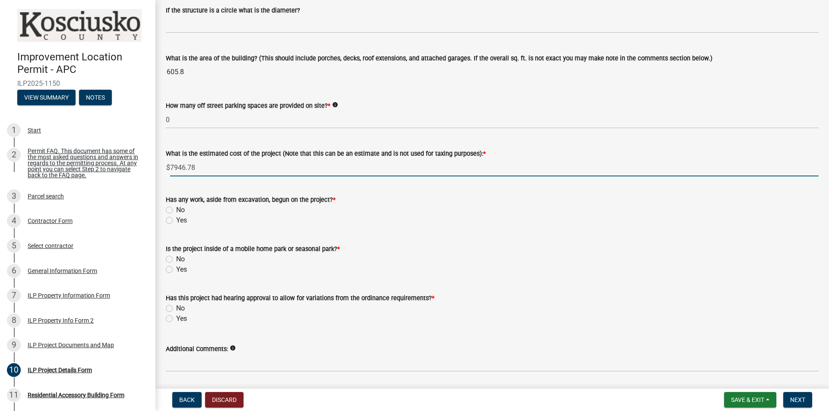
type input "7946.78"
click at [176, 209] on label "No" at bounding box center [180, 210] width 9 height 10
click at [176, 209] on input "No" at bounding box center [179, 208] width 6 height 6
radio input "true"
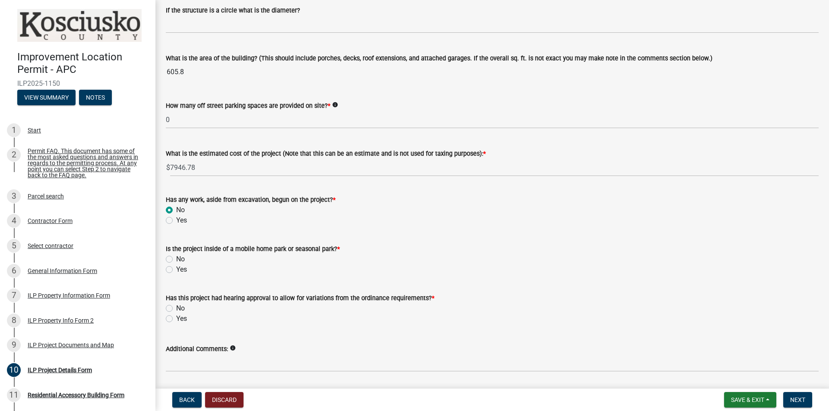
click at [176, 261] on label "No" at bounding box center [180, 259] width 9 height 10
click at [176, 260] on input "No" at bounding box center [179, 257] width 6 height 6
radio input "true"
click at [176, 306] on label "No" at bounding box center [180, 308] width 9 height 10
click at [176, 306] on input "No" at bounding box center [179, 306] width 6 height 6
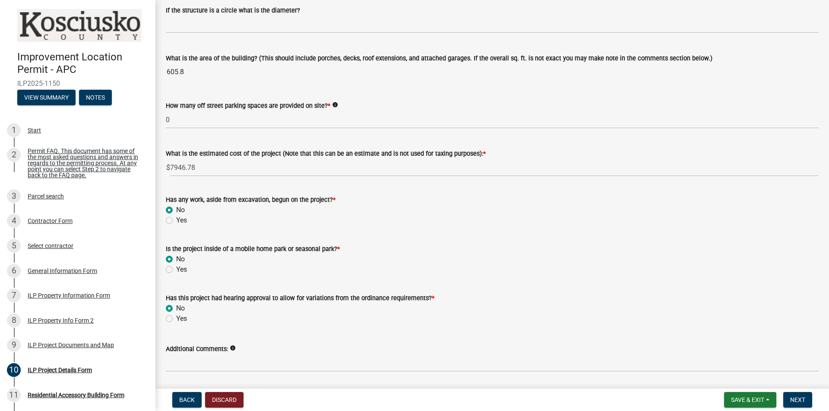
radio input "true"
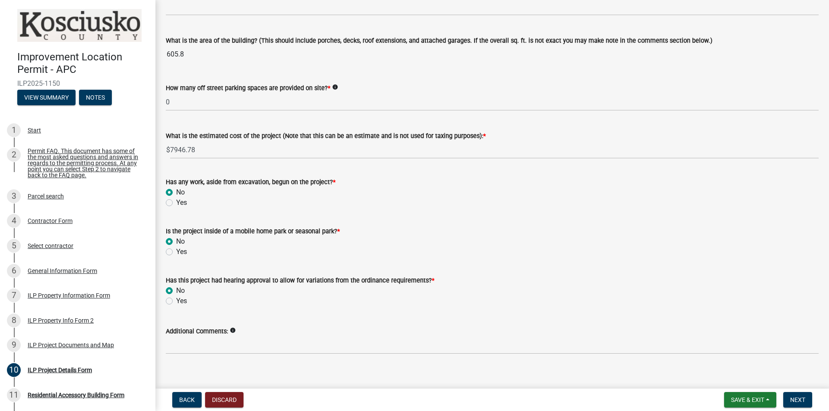
scroll to position [545, 0]
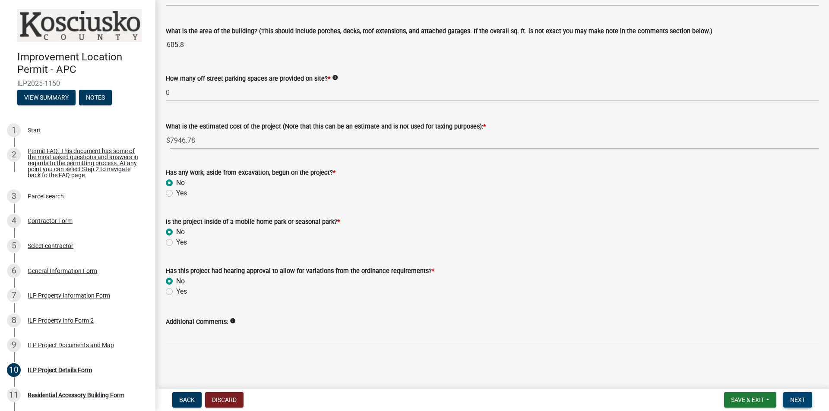
click at [804, 399] on span "Next" at bounding box center [797, 400] width 15 height 7
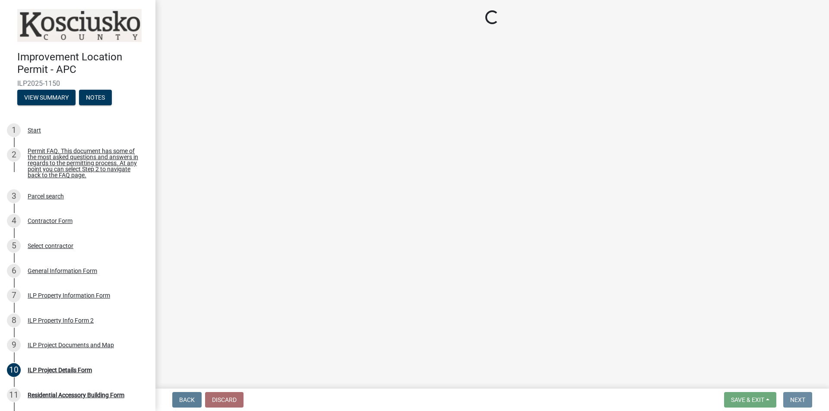
scroll to position [0, 0]
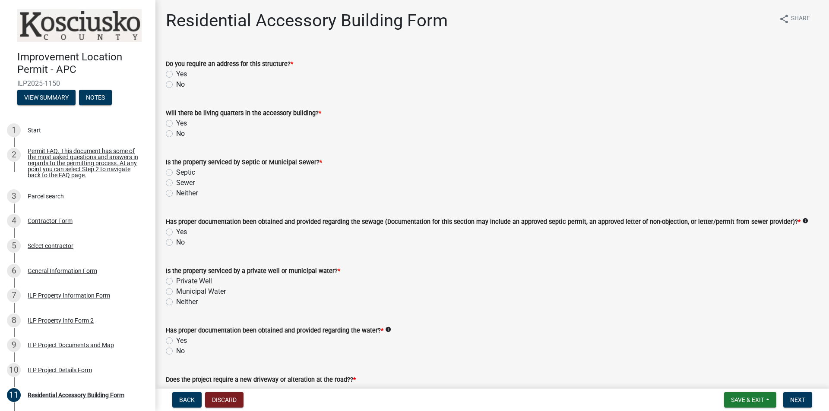
click at [176, 84] on label "No" at bounding box center [180, 84] width 9 height 10
click at [176, 84] on input "No" at bounding box center [179, 82] width 6 height 6
radio input "true"
click at [176, 132] on label "No" at bounding box center [180, 134] width 9 height 10
click at [176, 132] on input "No" at bounding box center [179, 132] width 6 height 6
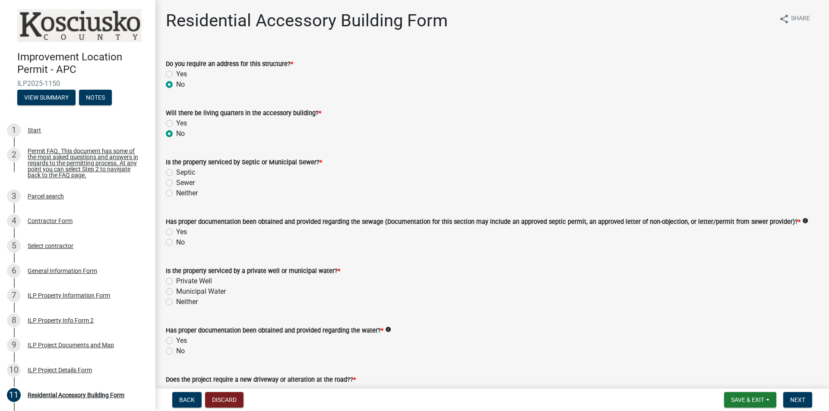
radio input "true"
click at [176, 173] on label "Septic" at bounding box center [185, 172] width 19 height 10
click at [176, 173] on input "Septic" at bounding box center [179, 170] width 6 height 6
radio input "true"
click at [176, 283] on label "Private Well" at bounding box center [194, 281] width 36 height 10
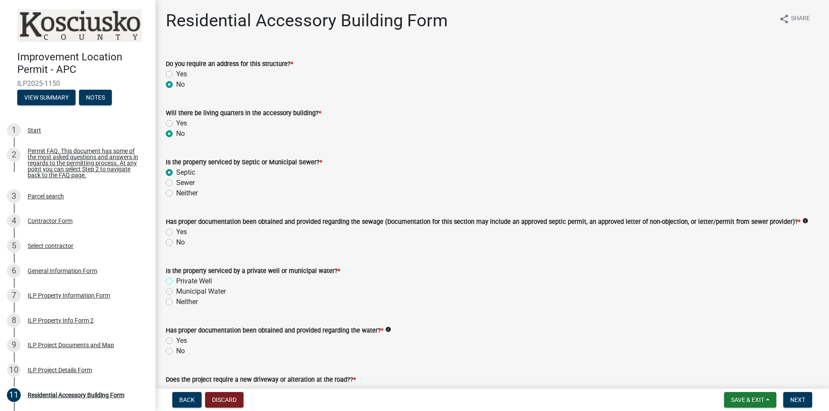
click at [176, 282] on input "Private Well" at bounding box center [179, 279] width 6 height 6
radio input "true"
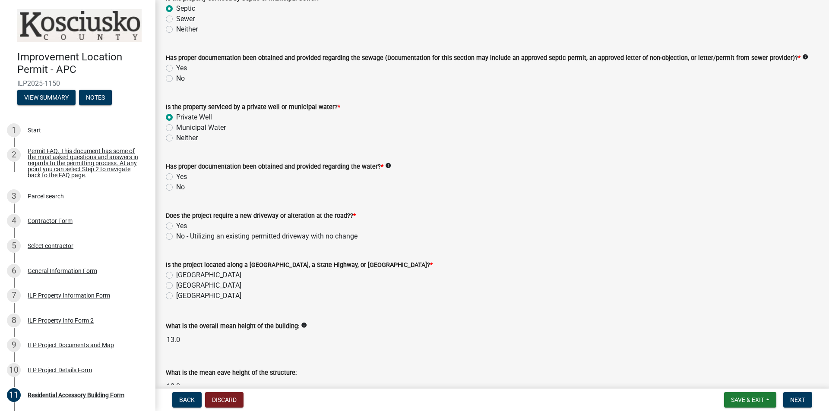
scroll to position [173, 0]
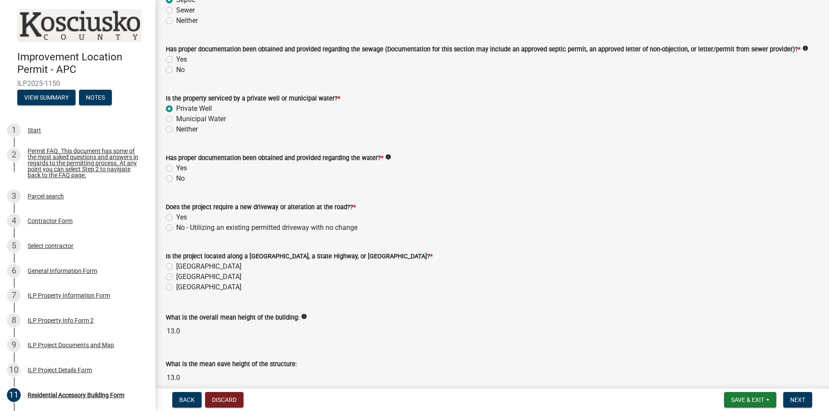
click at [176, 227] on label "No - Utilizing an existing permitted driveway with no change" at bounding box center [266, 228] width 181 height 10
click at [176, 227] on input "No - Utilizing an existing permitted driveway with no change" at bounding box center [179, 226] width 6 height 6
radio input "true"
click at [176, 265] on label "[GEOGRAPHIC_DATA]" at bounding box center [208, 267] width 65 height 10
click at [176, 265] on input "[GEOGRAPHIC_DATA]" at bounding box center [179, 265] width 6 height 6
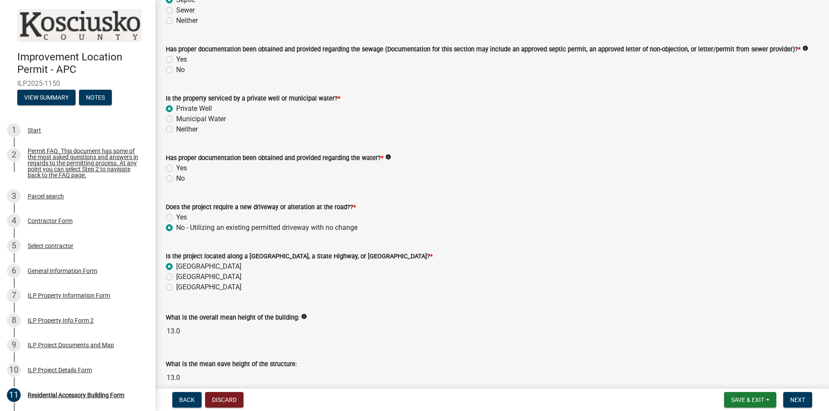
radio input "true"
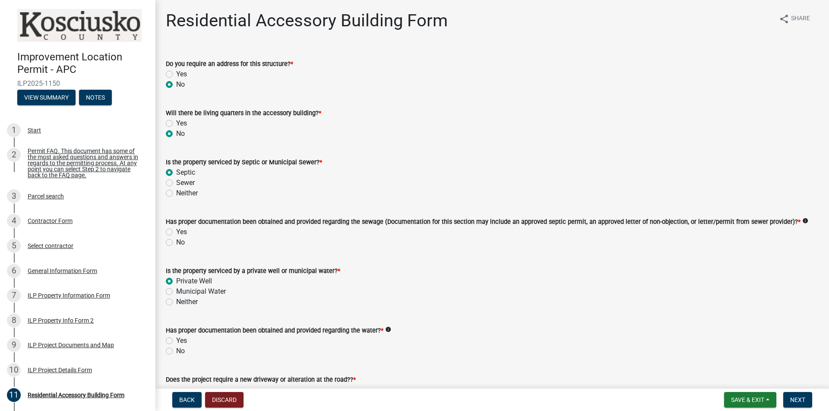
scroll to position [215, 0]
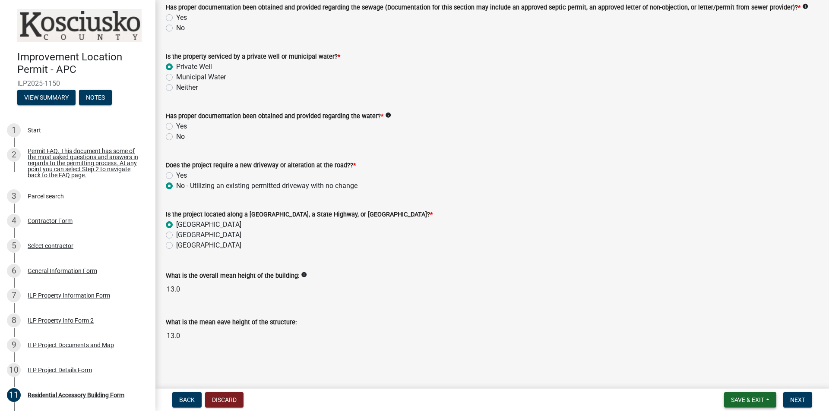
click at [742, 397] on span "Save & Exit" at bounding box center [747, 400] width 33 height 7
click at [732, 375] on button "Save & Exit" at bounding box center [741, 377] width 69 height 21
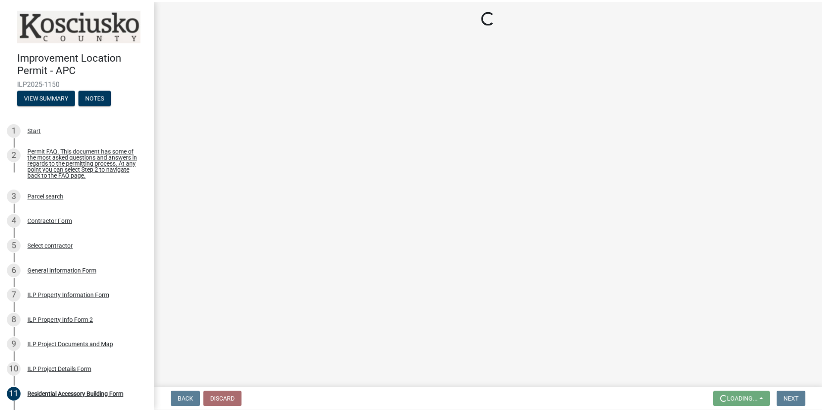
scroll to position [0, 0]
